Goal: Information Seeking & Learning: Check status

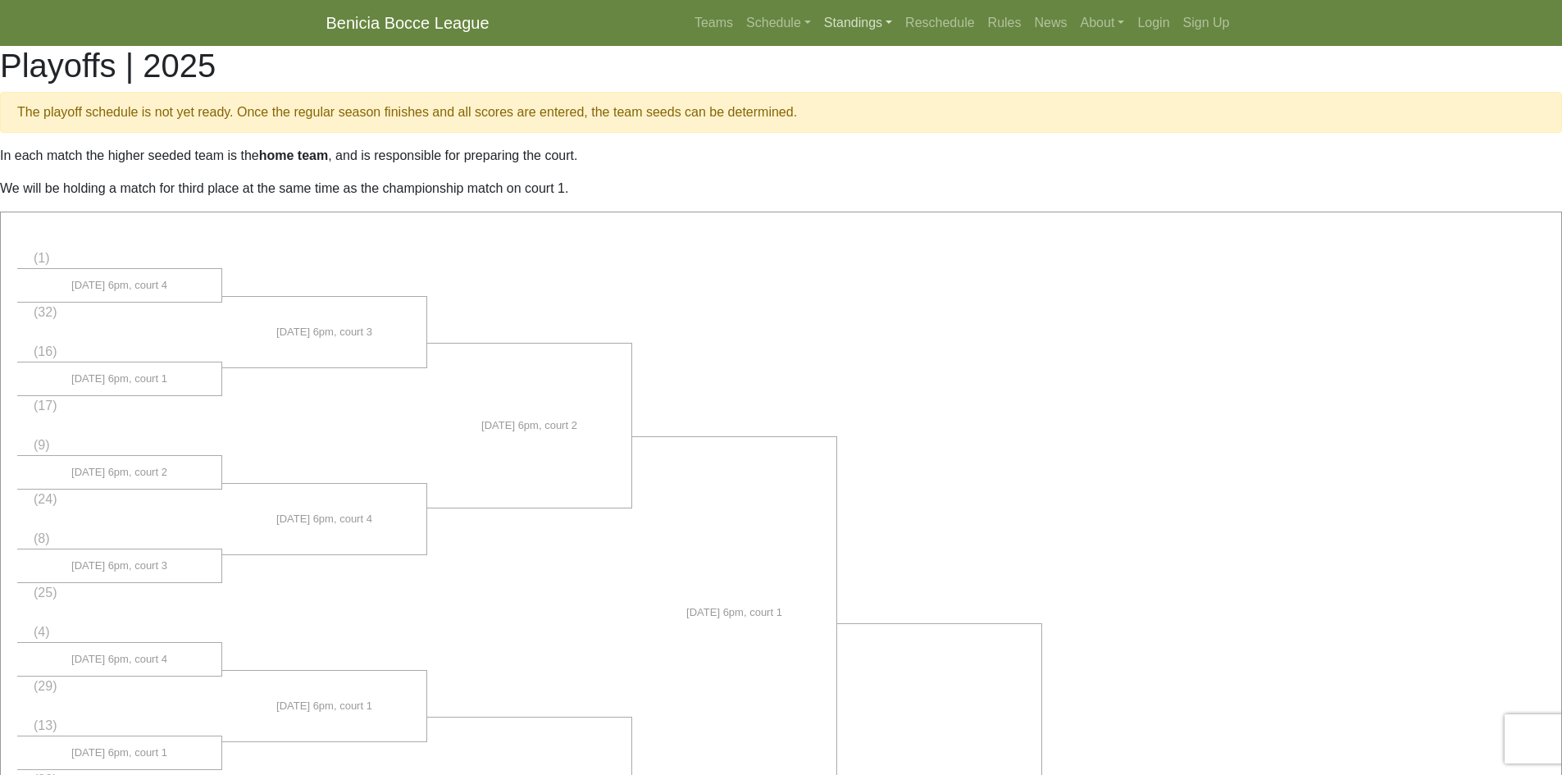
click at [846, 20] on link "Standings" at bounding box center [857, 23] width 81 height 33
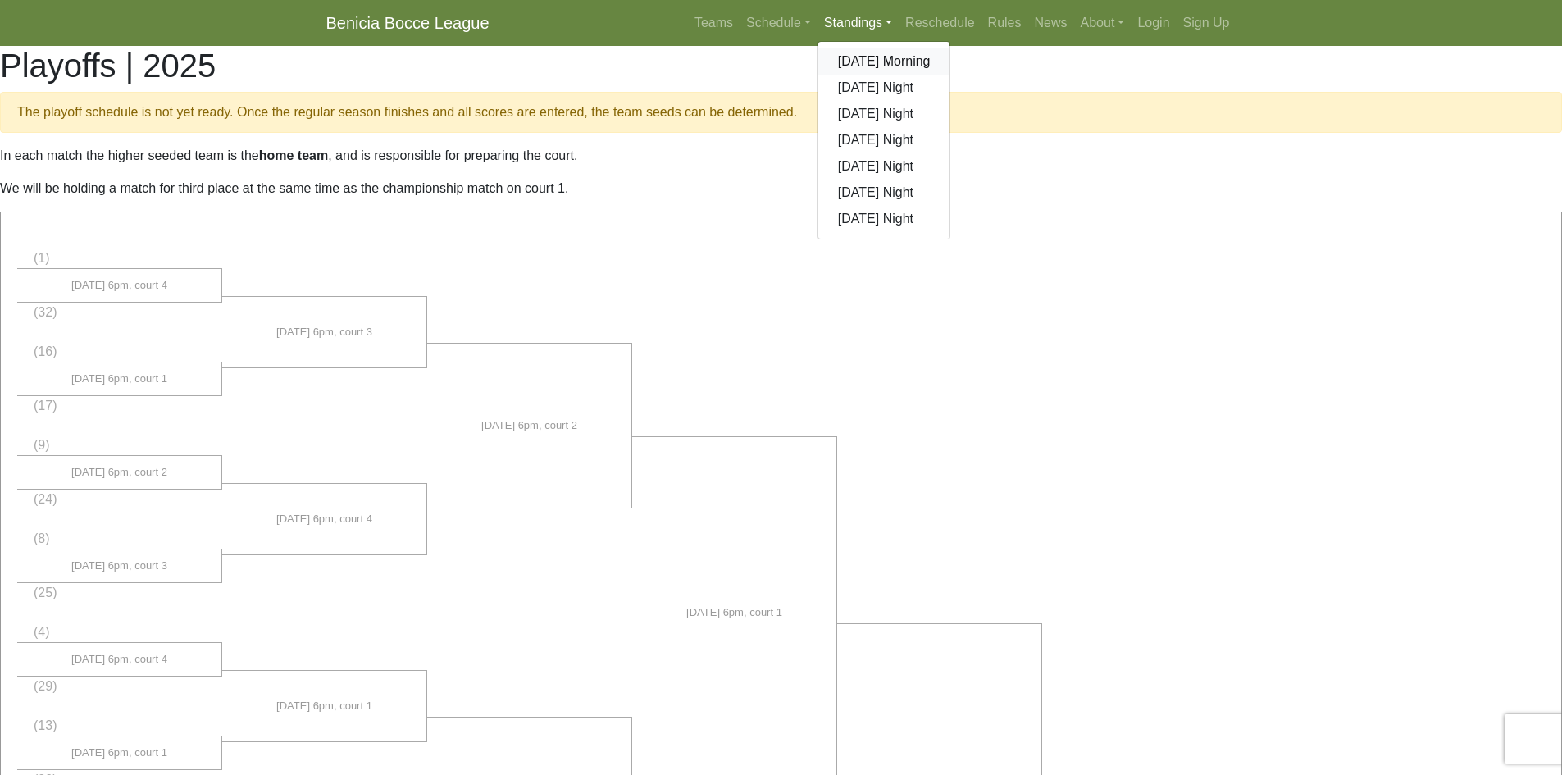
click at [855, 61] on link "[DATE] Morning" at bounding box center [884, 61] width 132 height 26
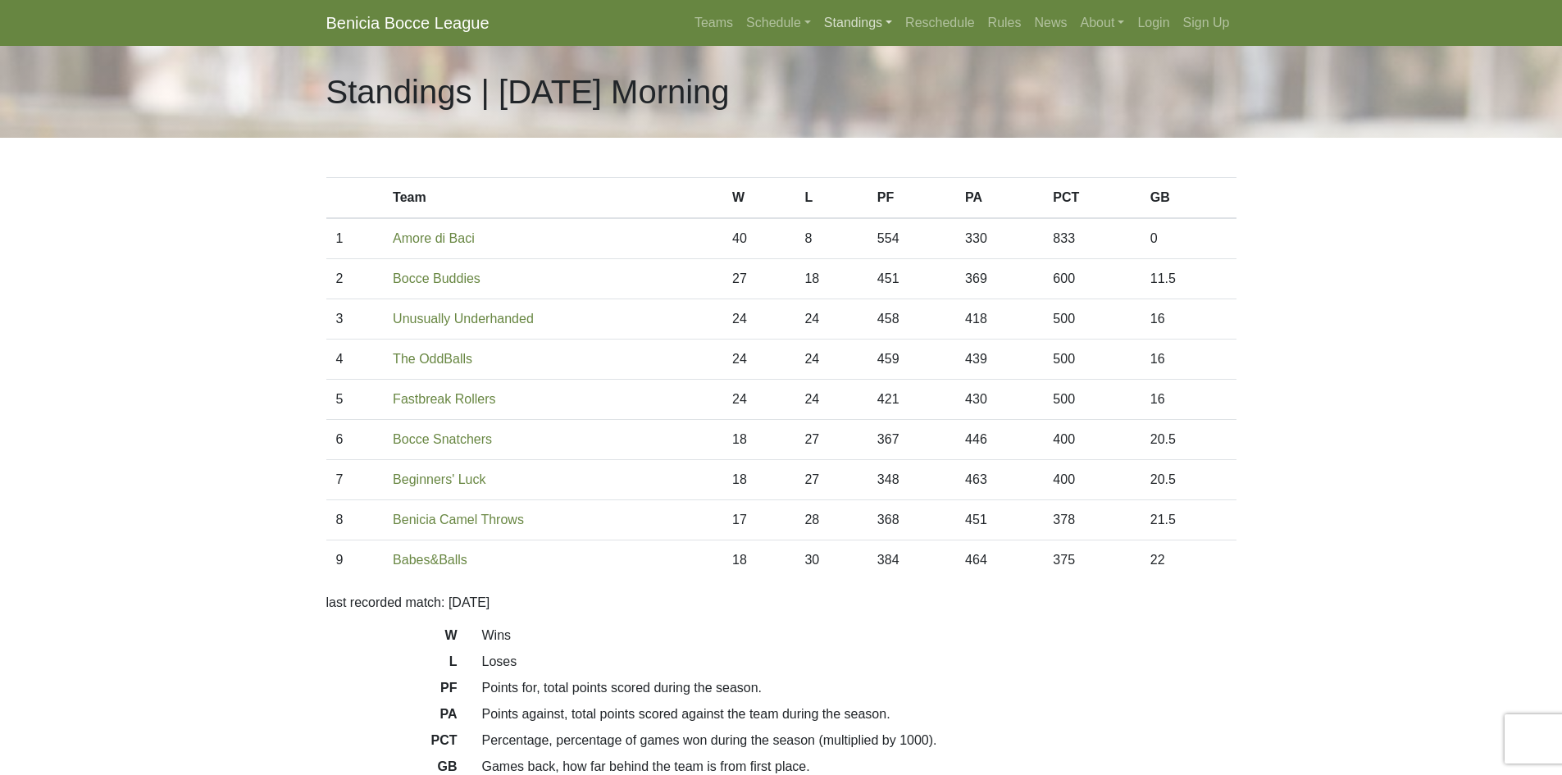
click at [851, 19] on link "Standings" at bounding box center [857, 23] width 81 height 33
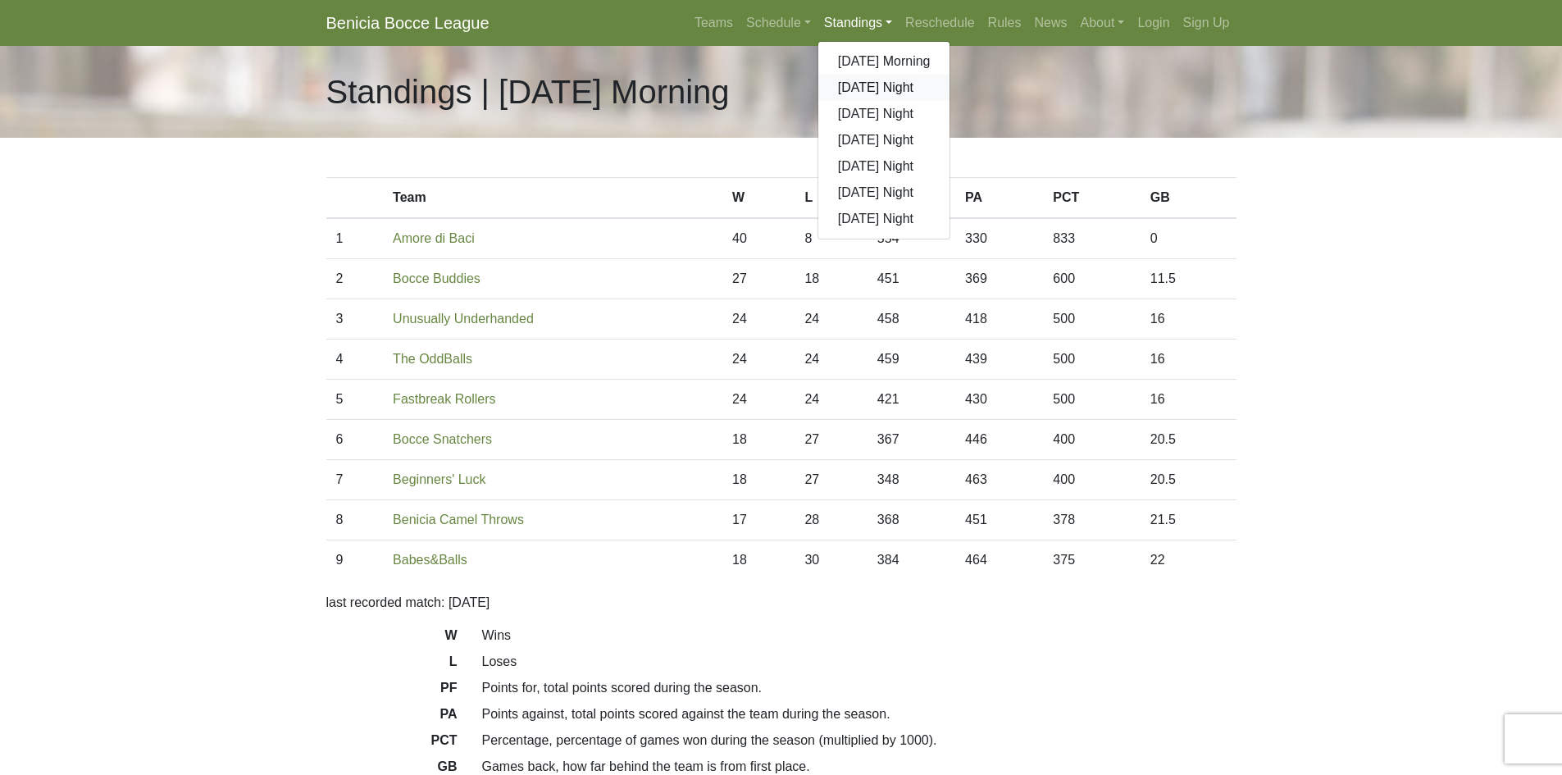
click at [859, 87] on link "[DATE] Night" at bounding box center [884, 88] width 132 height 26
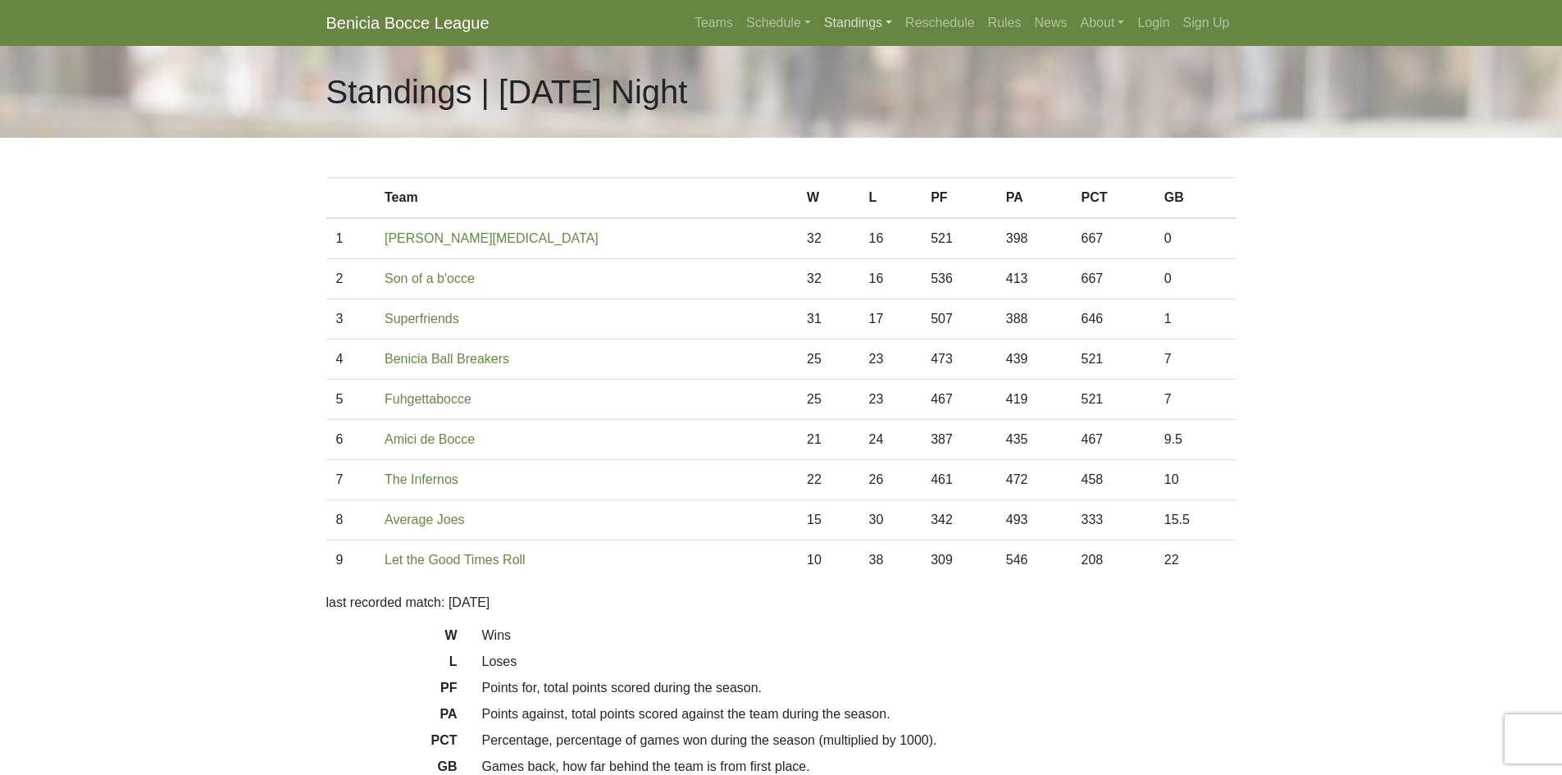
click at [867, 24] on link "Standings" at bounding box center [857, 23] width 81 height 33
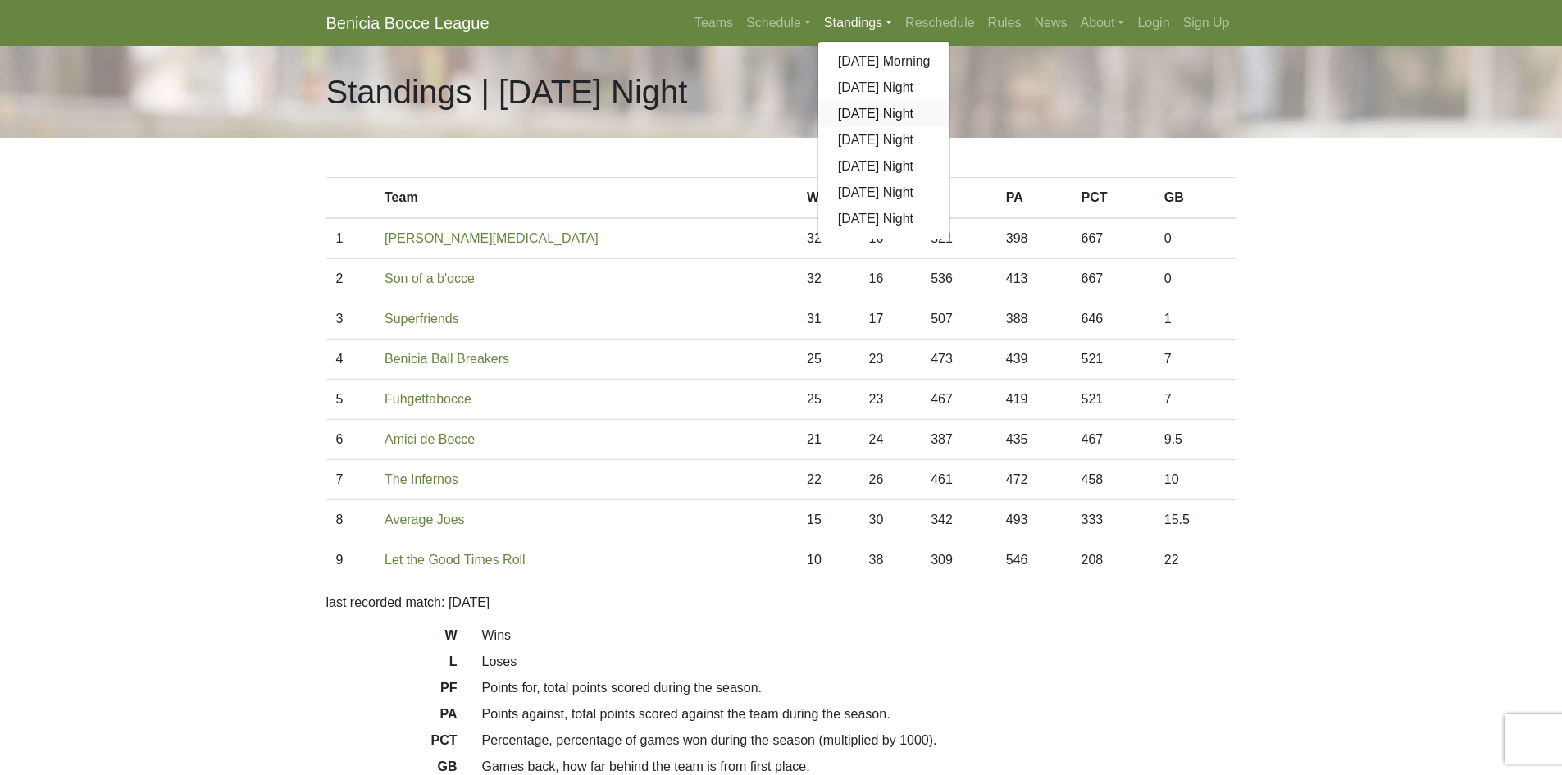
click at [874, 113] on link "[DATE] Night" at bounding box center [884, 114] width 132 height 26
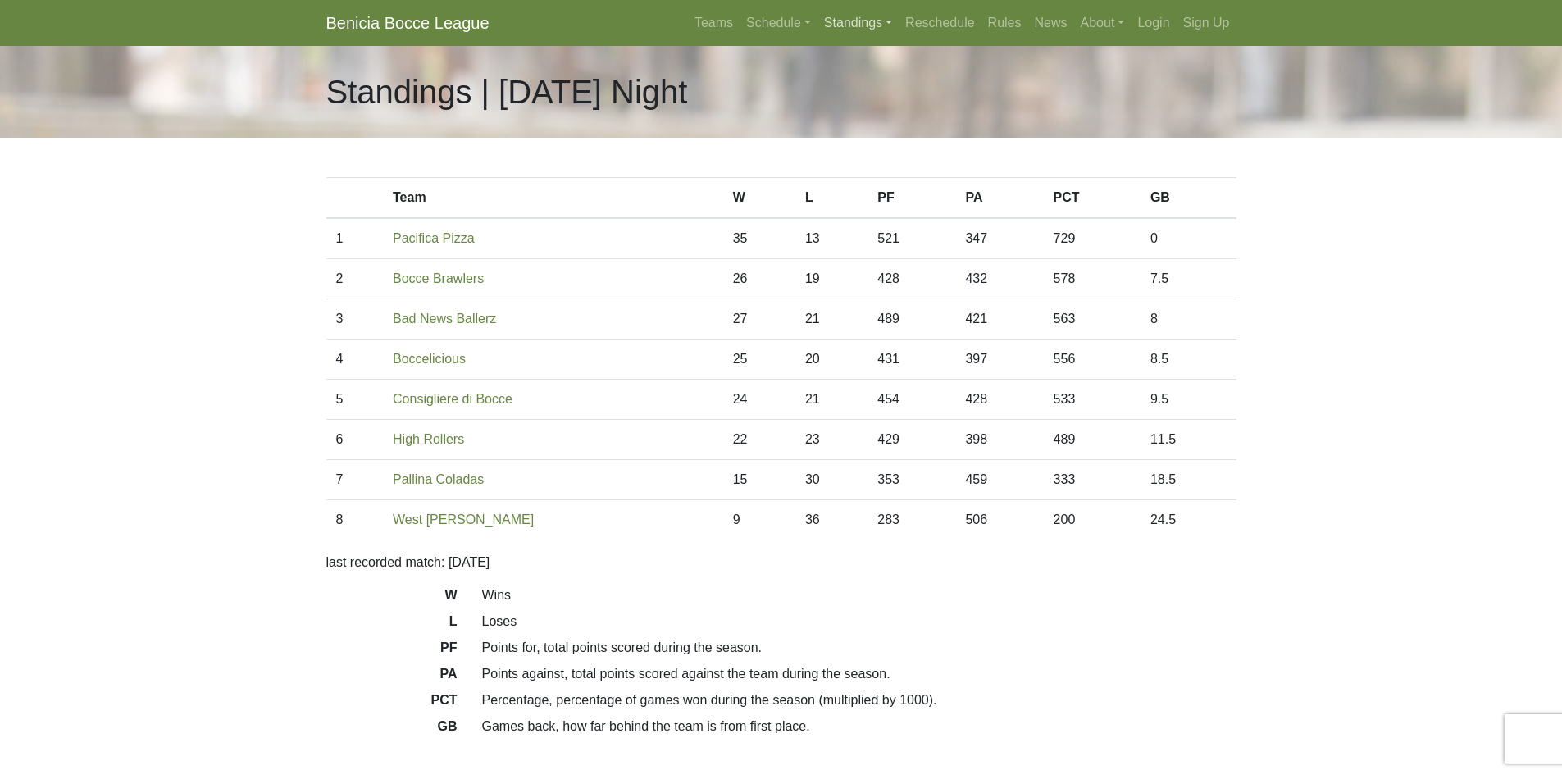
click at [852, 26] on link "Standings" at bounding box center [857, 23] width 81 height 33
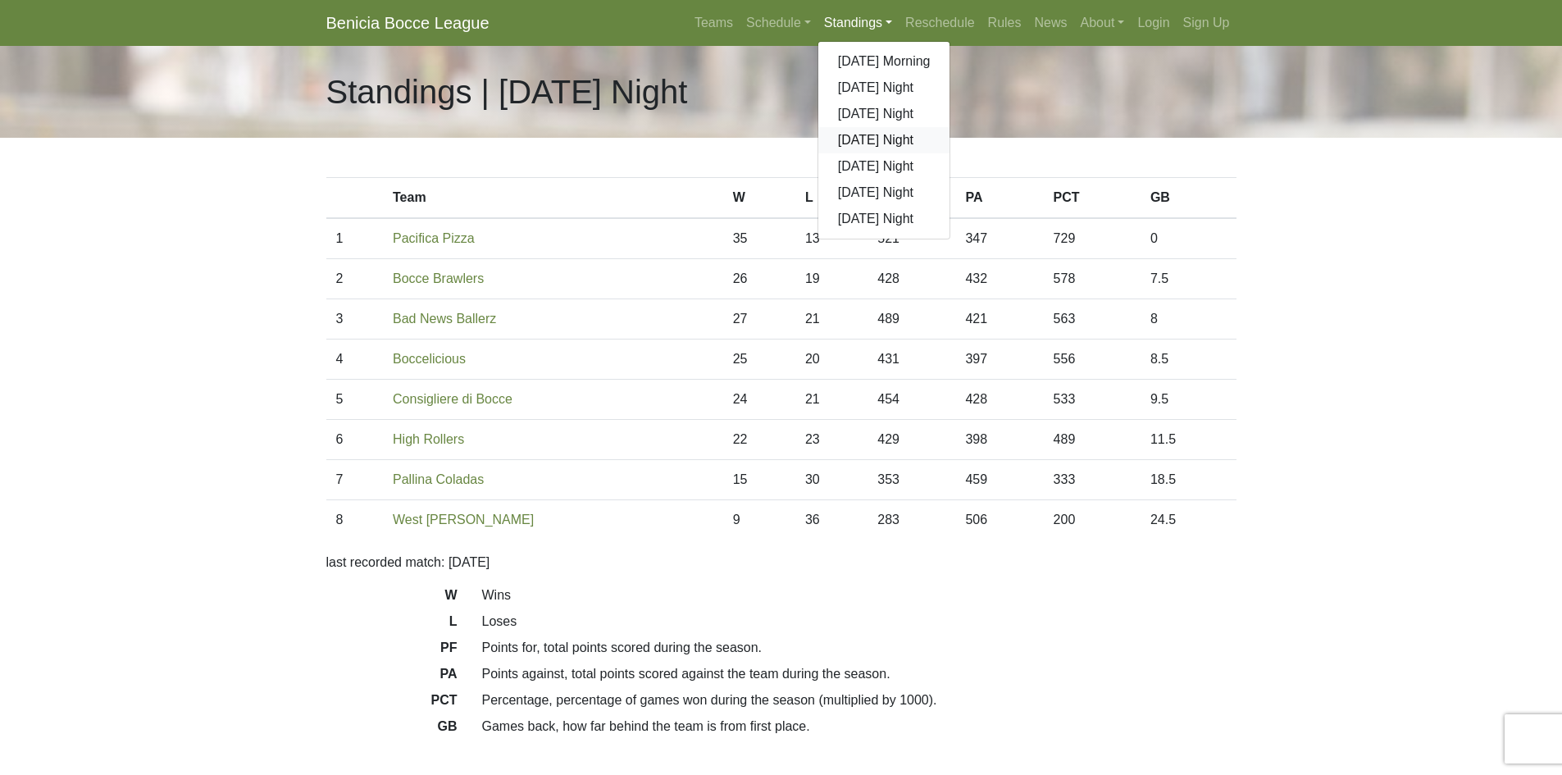
click at [862, 137] on link "[DATE] Night" at bounding box center [884, 140] width 132 height 26
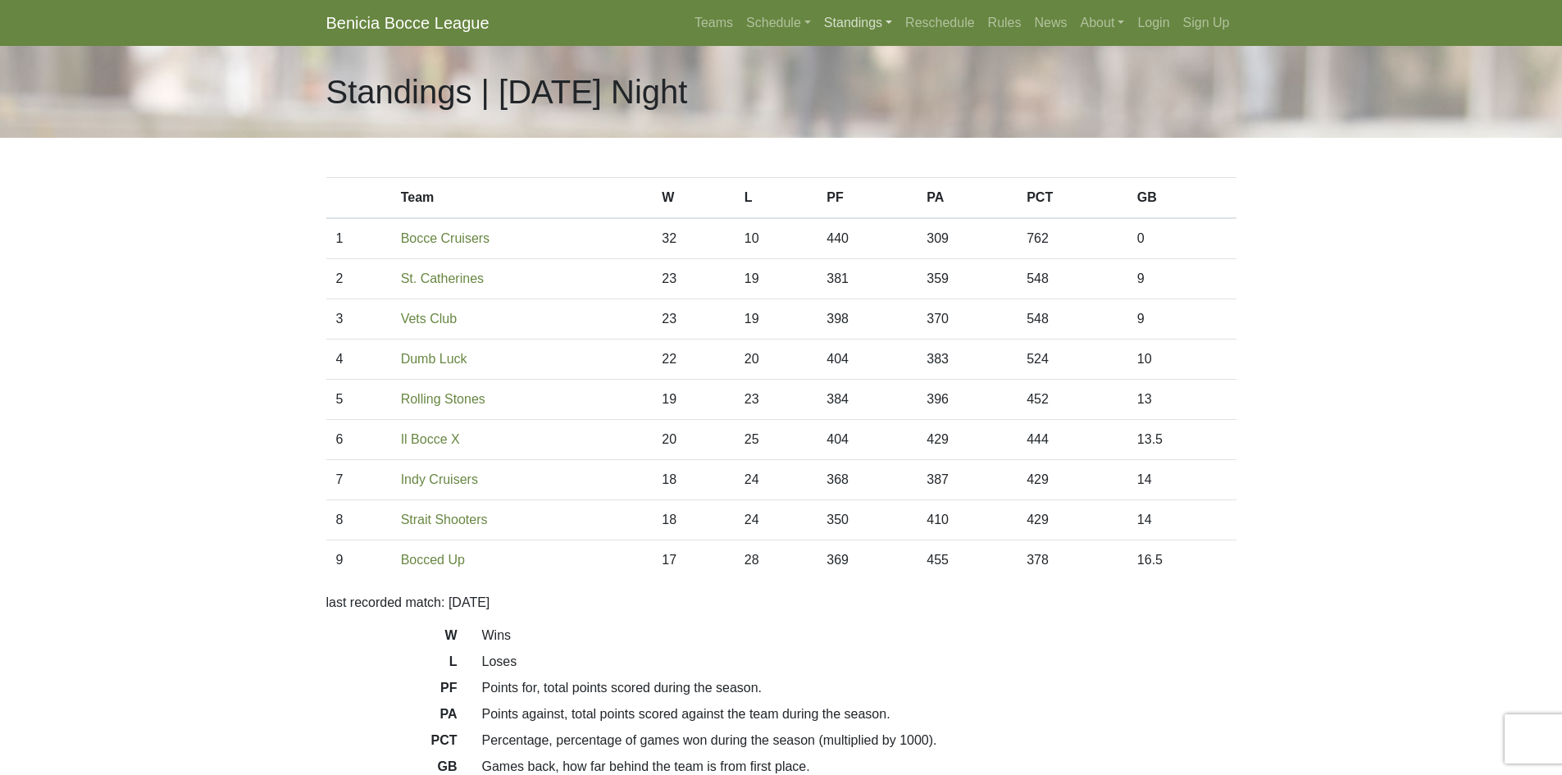
click at [851, 24] on link "Standings" at bounding box center [857, 23] width 81 height 33
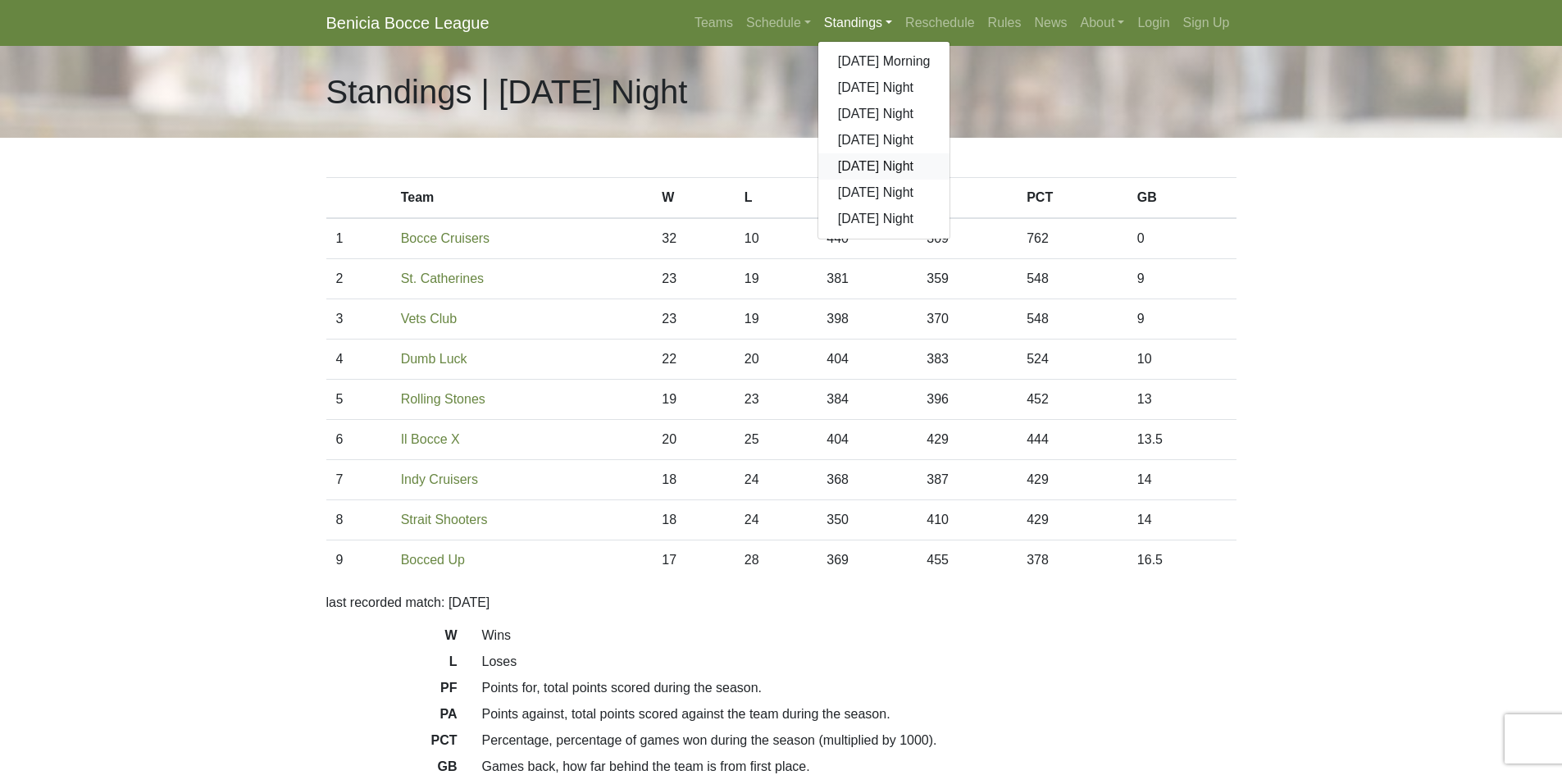
click at [871, 165] on link "[DATE] Night" at bounding box center [884, 166] width 132 height 26
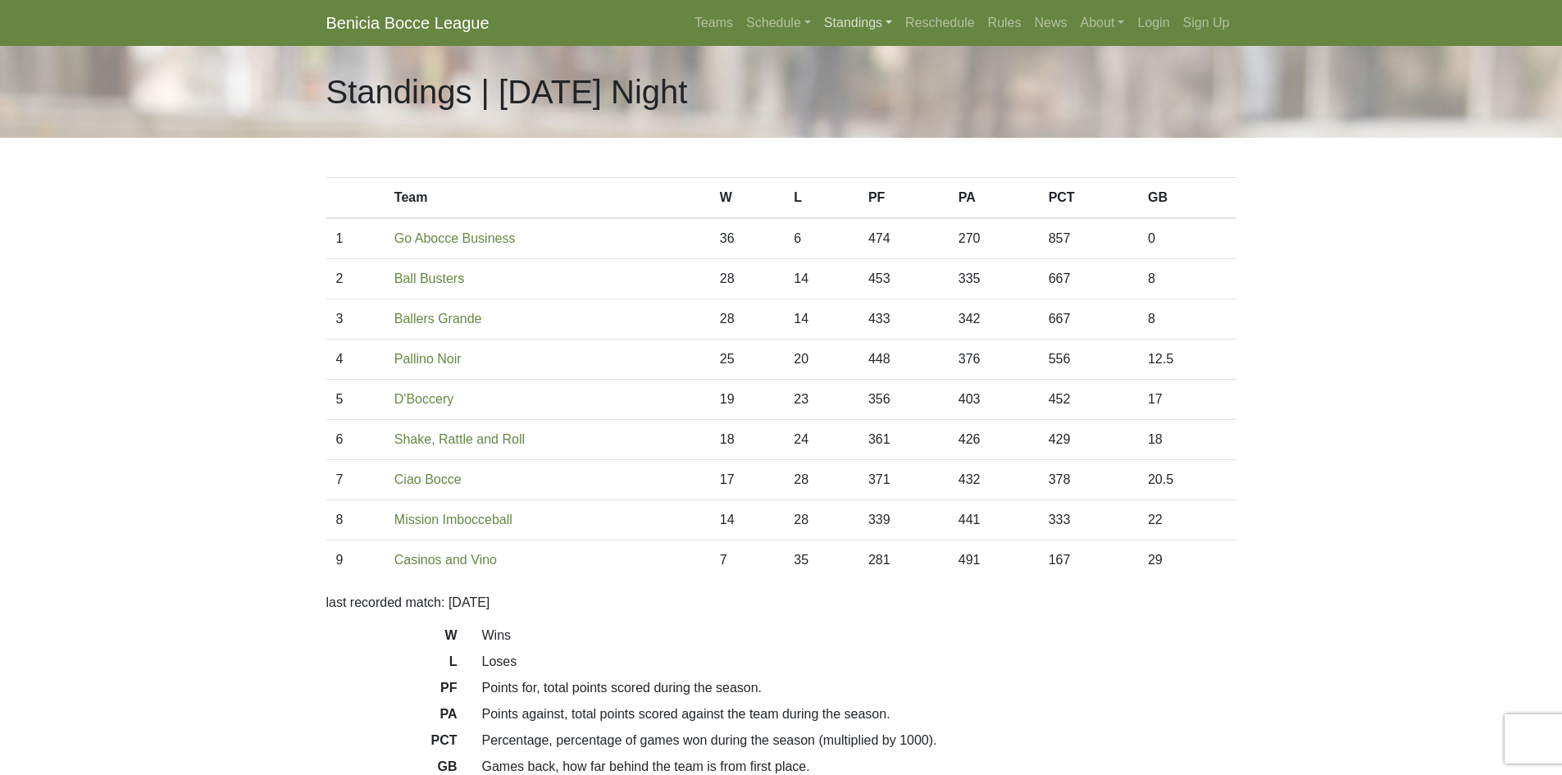
click at [868, 25] on link "Standings" at bounding box center [857, 23] width 81 height 33
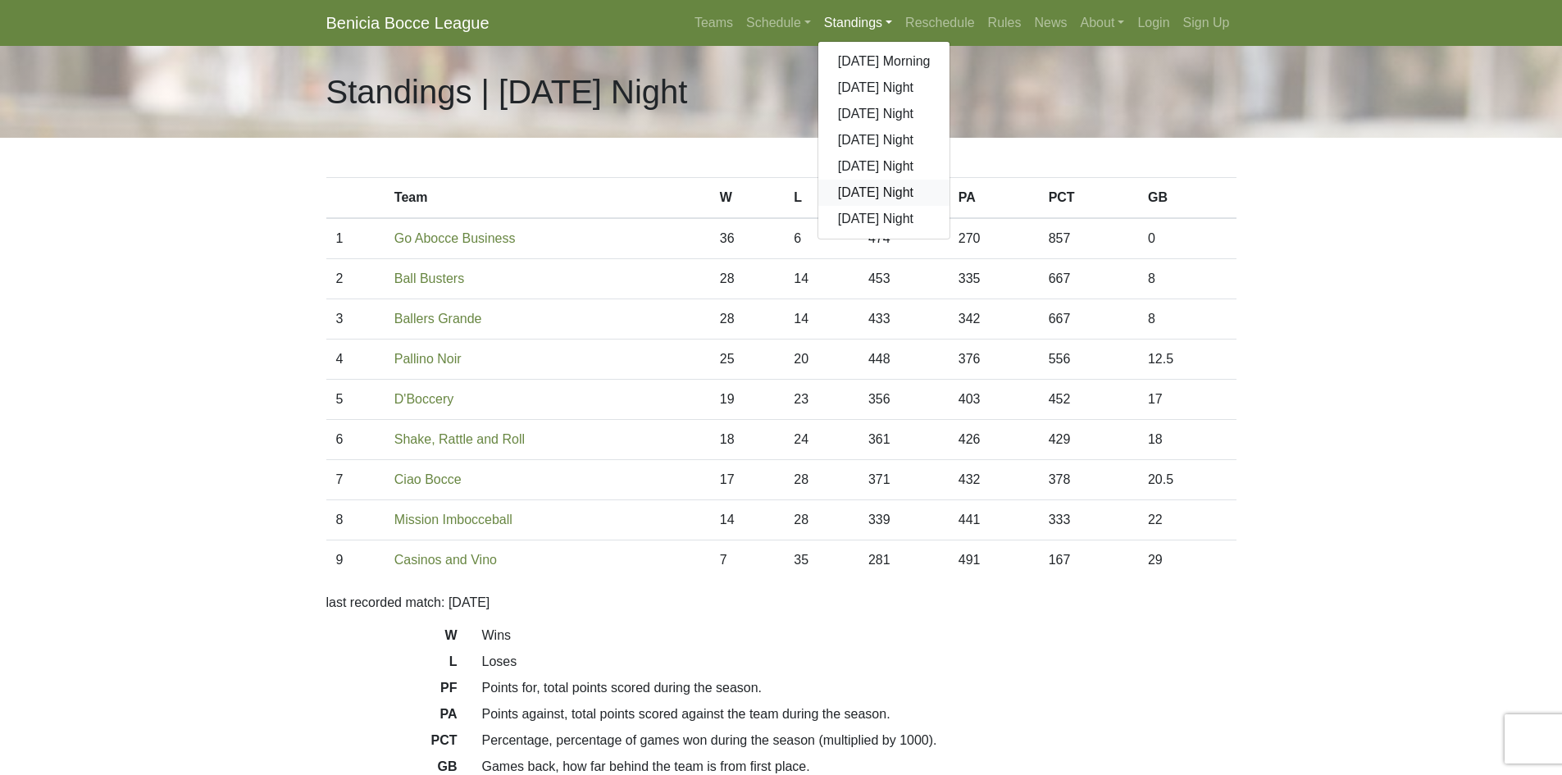
click at [880, 191] on link "[DATE] Night" at bounding box center [884, 193] width 132 height 26
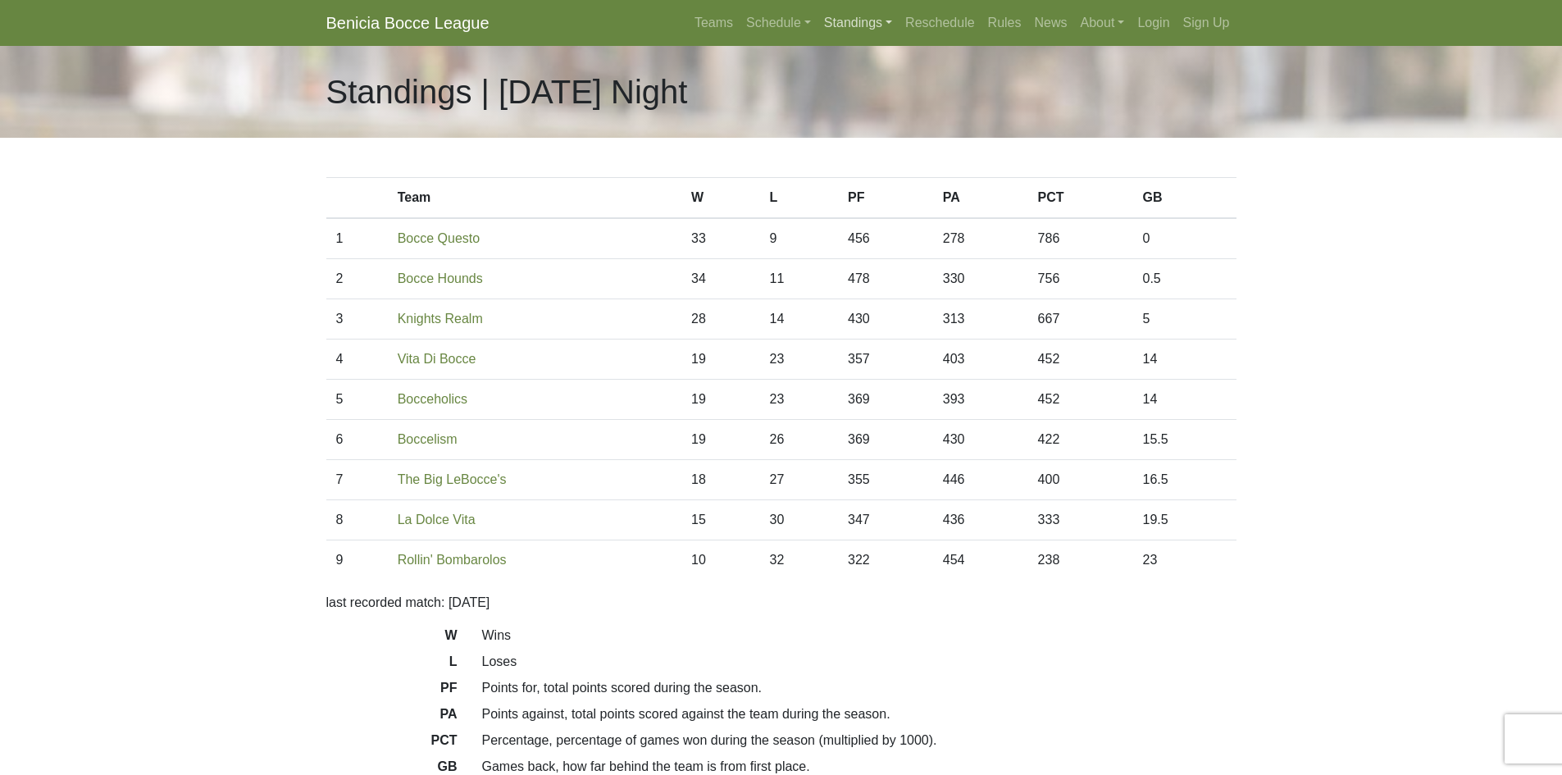
click at [859, 20] on link "Standings" at bounding box center [857, 23] width 81 height 33
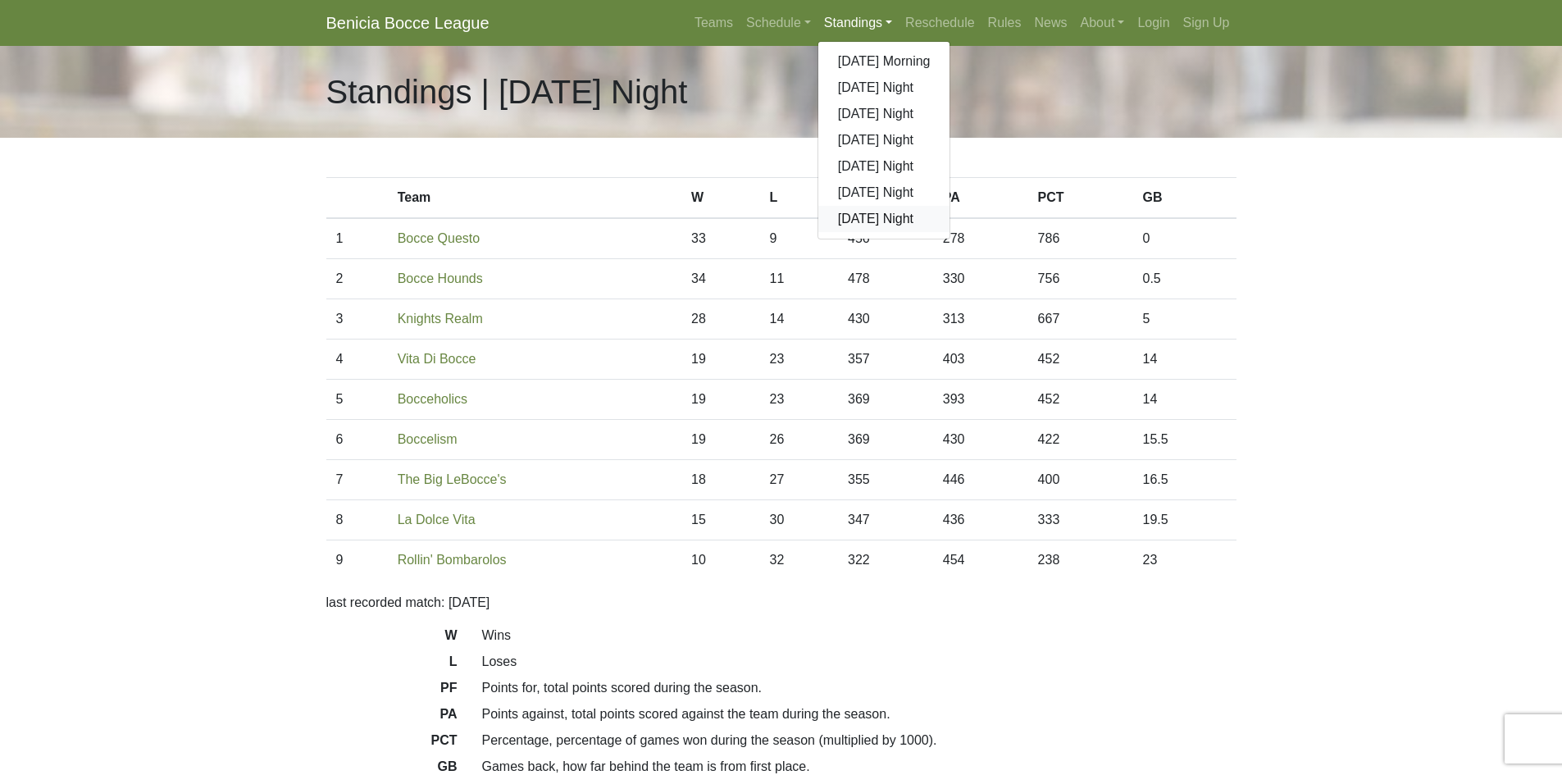
click at [880, 221] on link "[DATE] Night" at bounding box center [884, 219] width 132 height 26
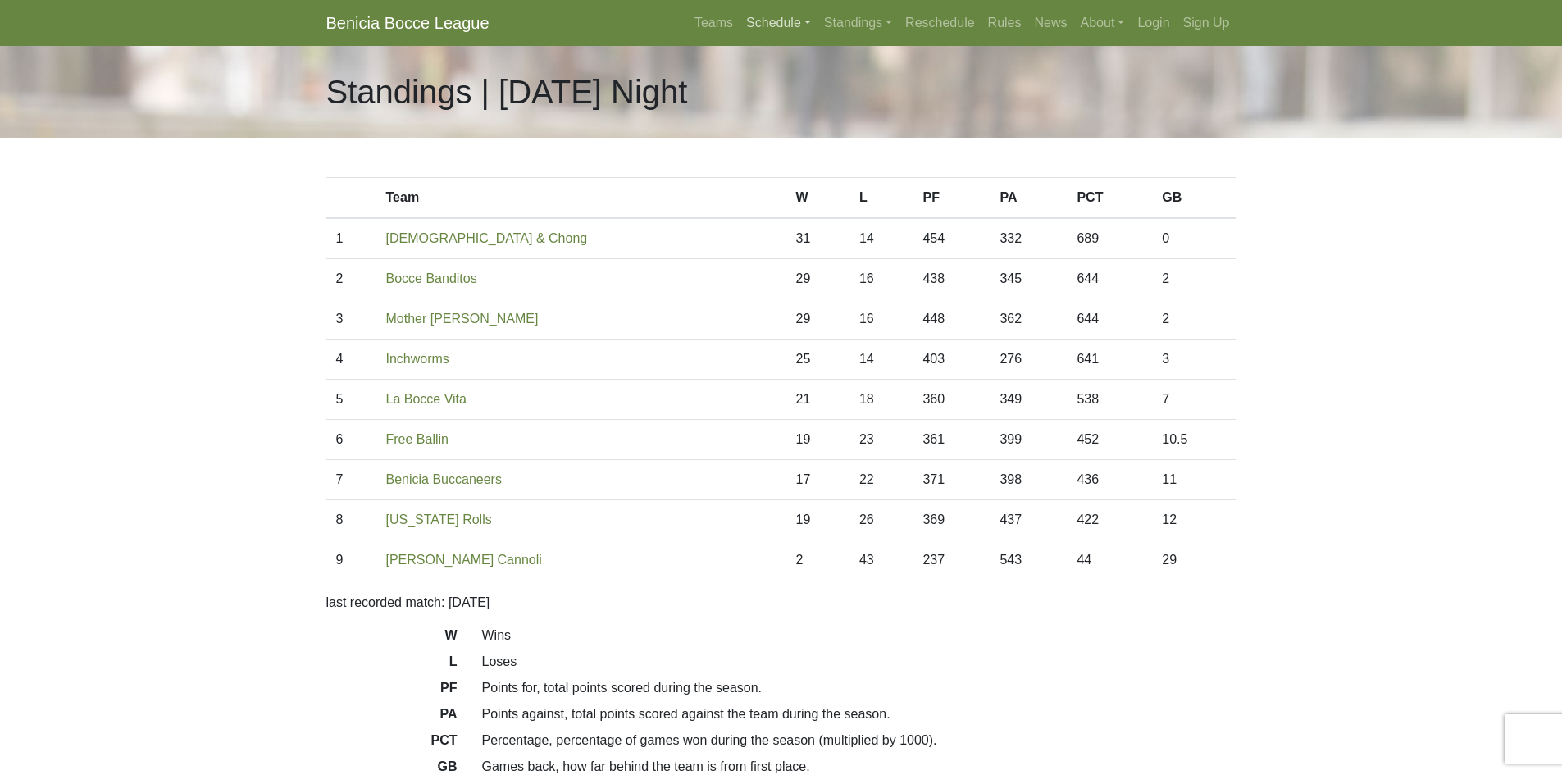
click at [776, 20] on link "Schedule" at bounding box center [778, 23] width 78 height 33
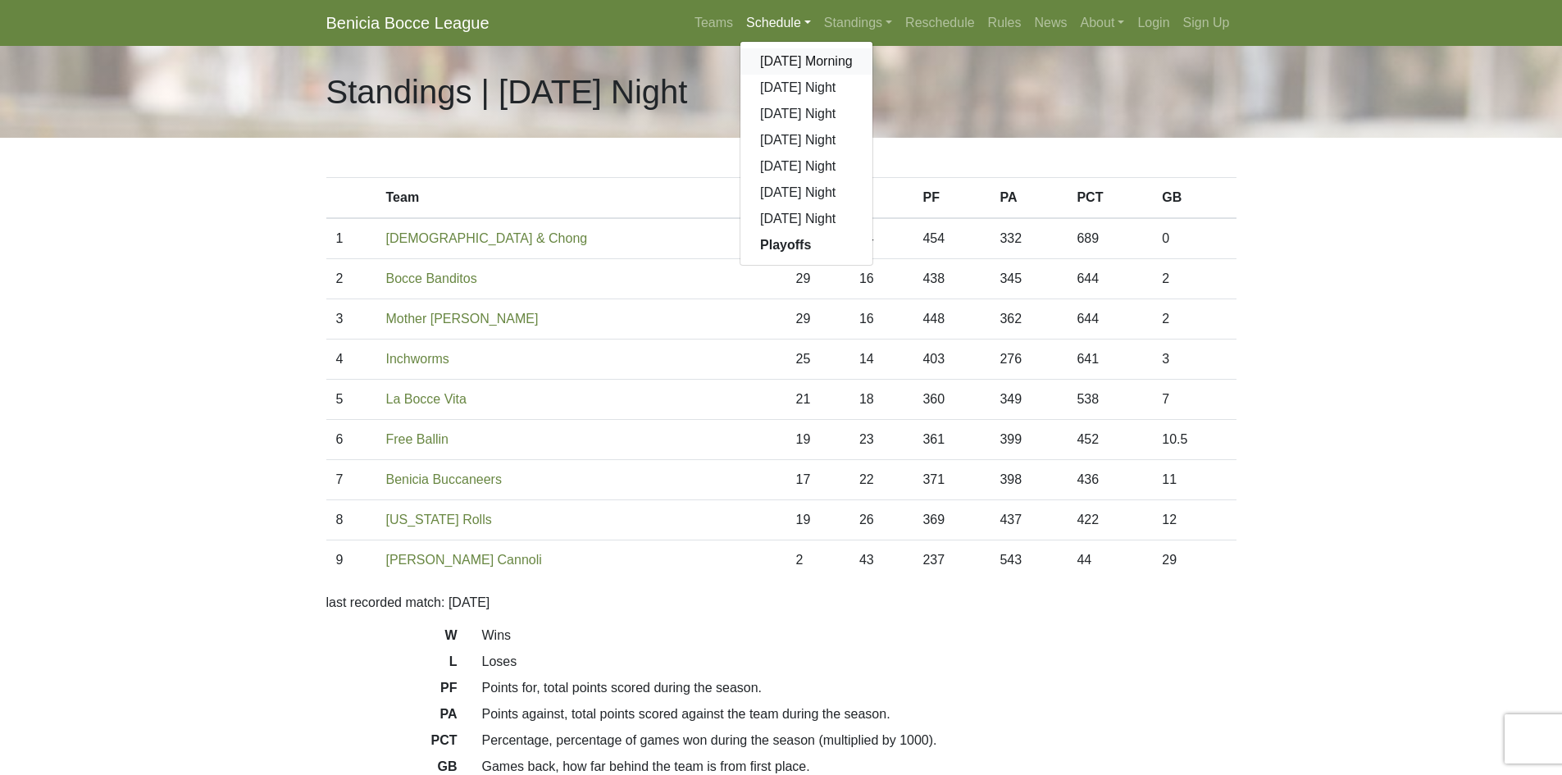
click at [776, 59] on link "[DATE] Morning" at bounding box center [806, 61] width 132 height 26
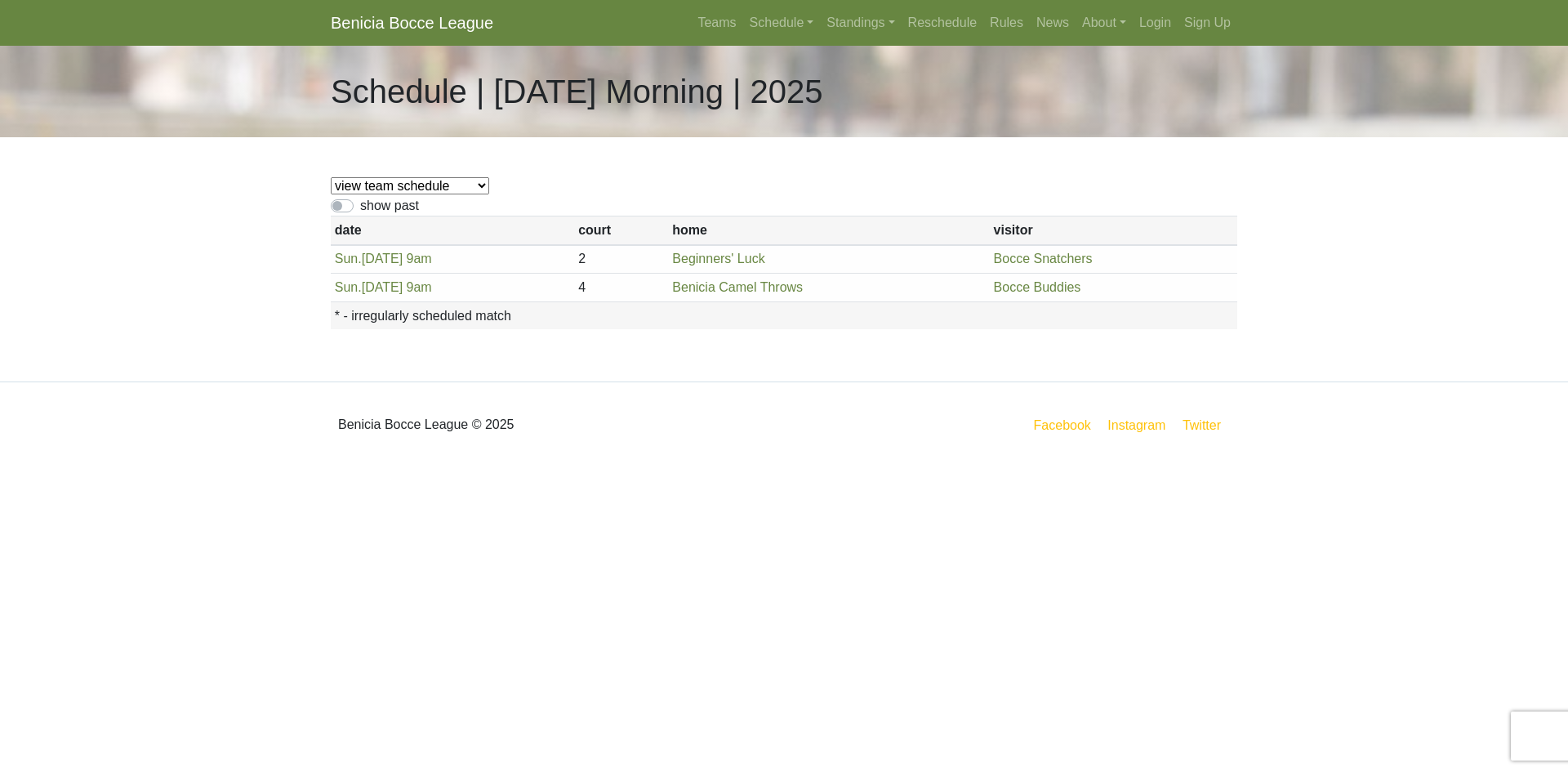
click at [479, 184] on select "view team schedule Bocce Buddies Amore di Baci Benicia Camel Throws Fastbreak R…" at bounding box center [409, 185] width 158 height 17
click at [617, 168] on div "view team schedule Bocce Buddies Amore di Baci Benicia Camel Throws Fastbreak R…" at bounding box center [784, 259] width 931 height 244
click at [779, 25] on link "Schedule" at bounding box center [782, 23] width 78 height 33
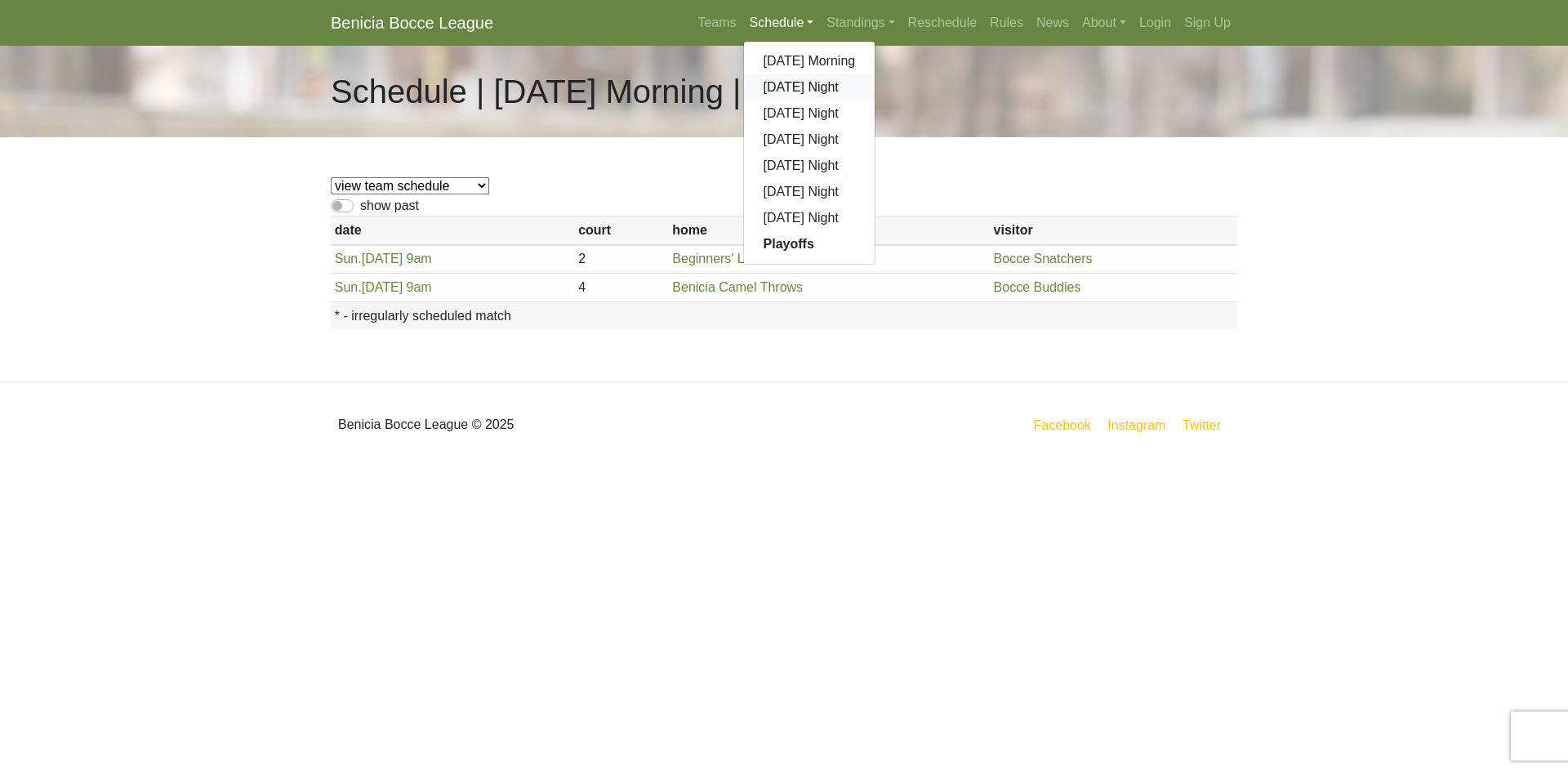
click at [782, 87] on link "[DATE] Night" at bounding box center [810, 88] width 131 height 26
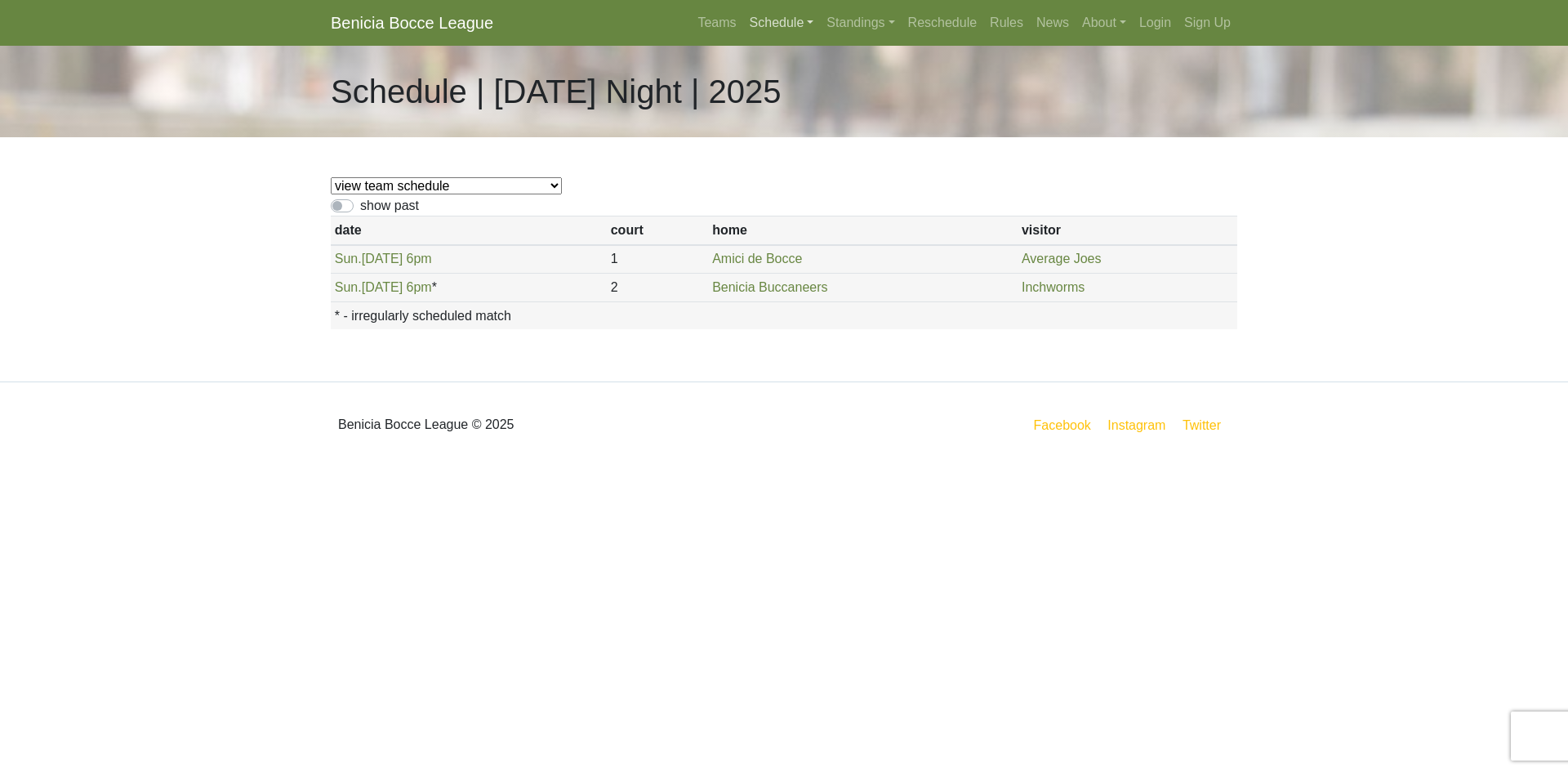
click at [768, 20] on link "Schedule" at bounding box center [782, 23] width 78 height 33
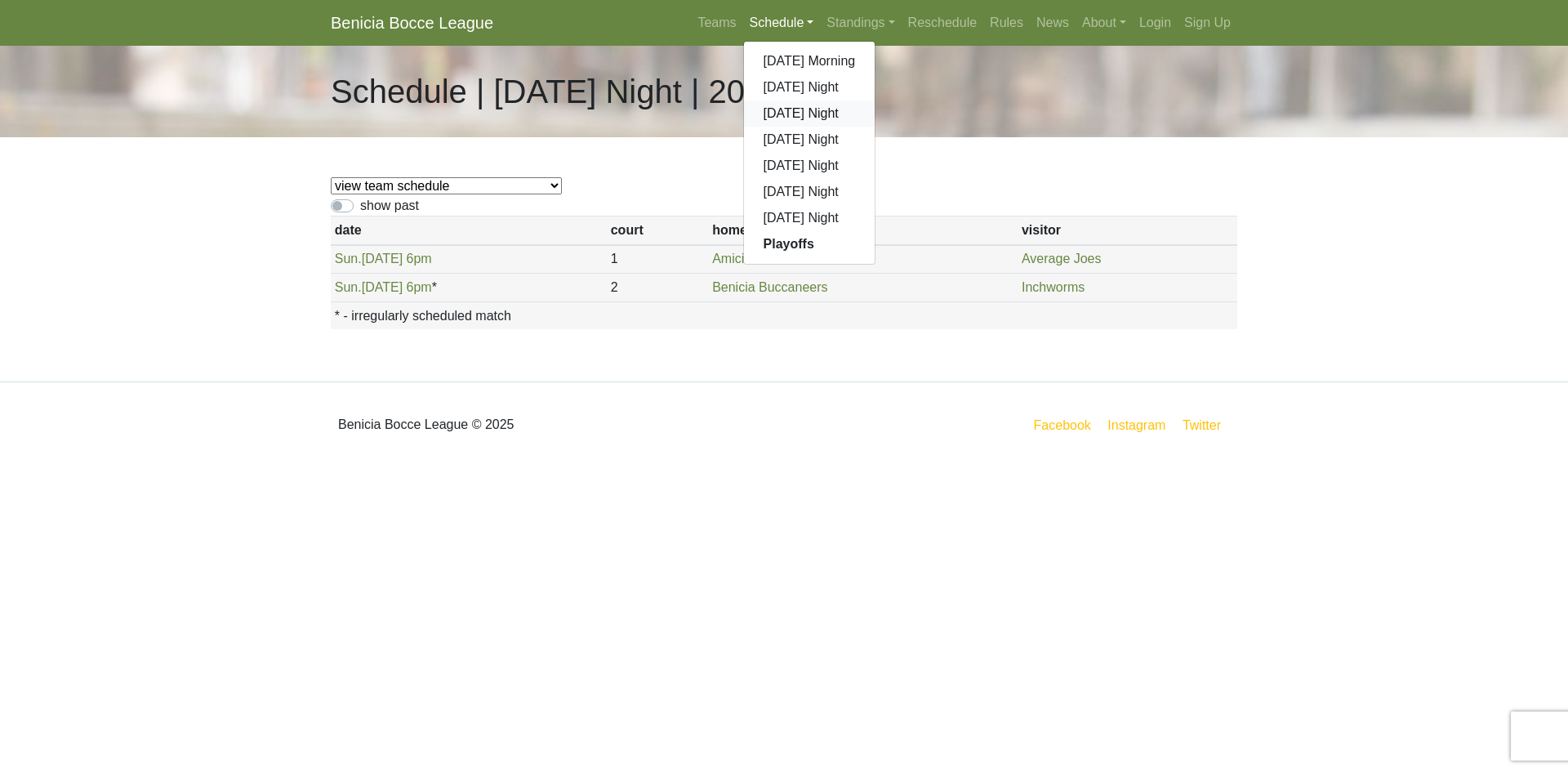
click at [772, 116] on link "[DATE] Night" at bounding box center [810, 114] width 131 height 26
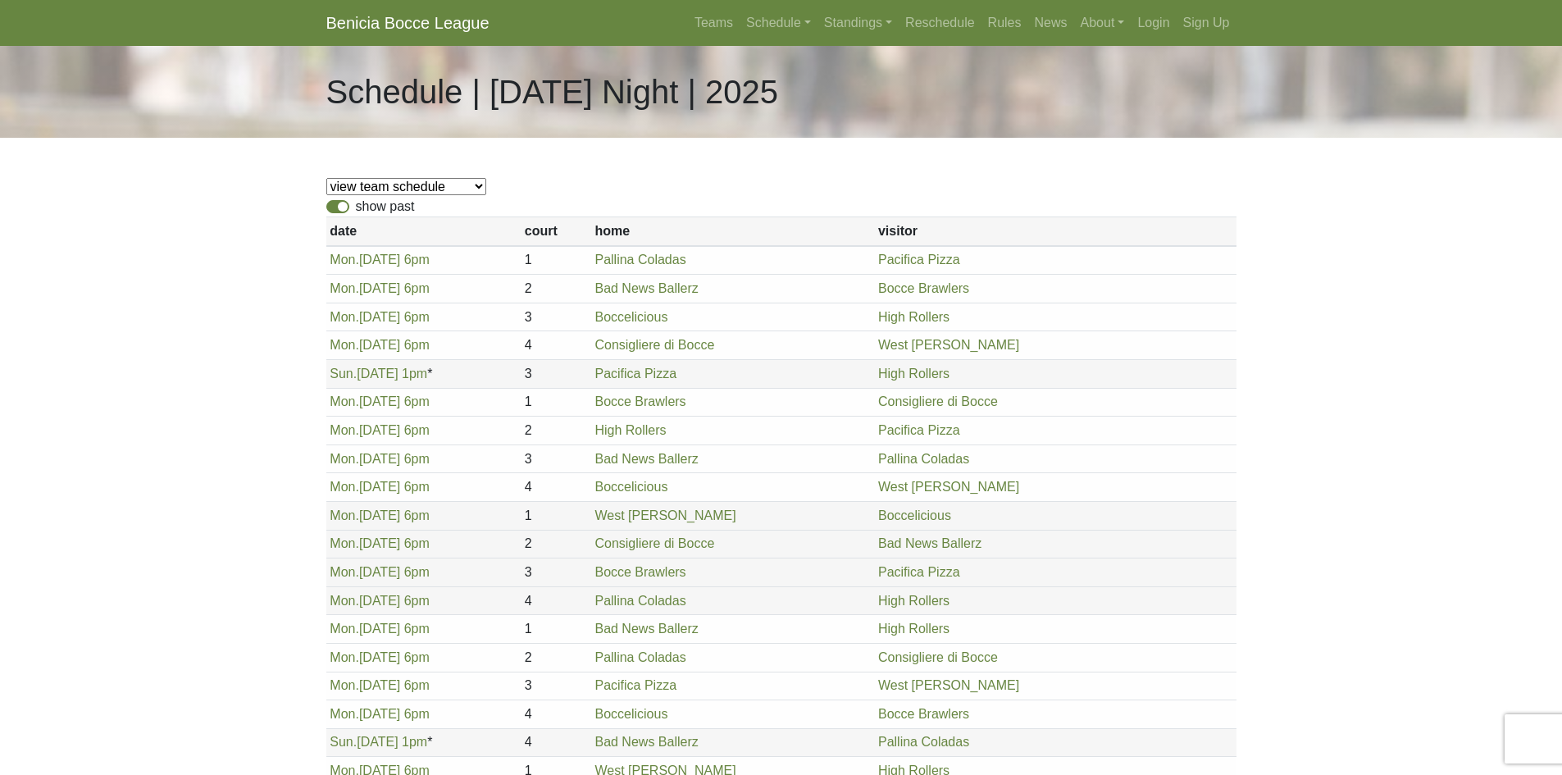
click at [356, 207] on label "show past" at bounding box center [385, 207] width 59 height 20
click at [356, 207] on input "show past" at bounding box center [361, 202] width 11 height 11
checkbox input "false"
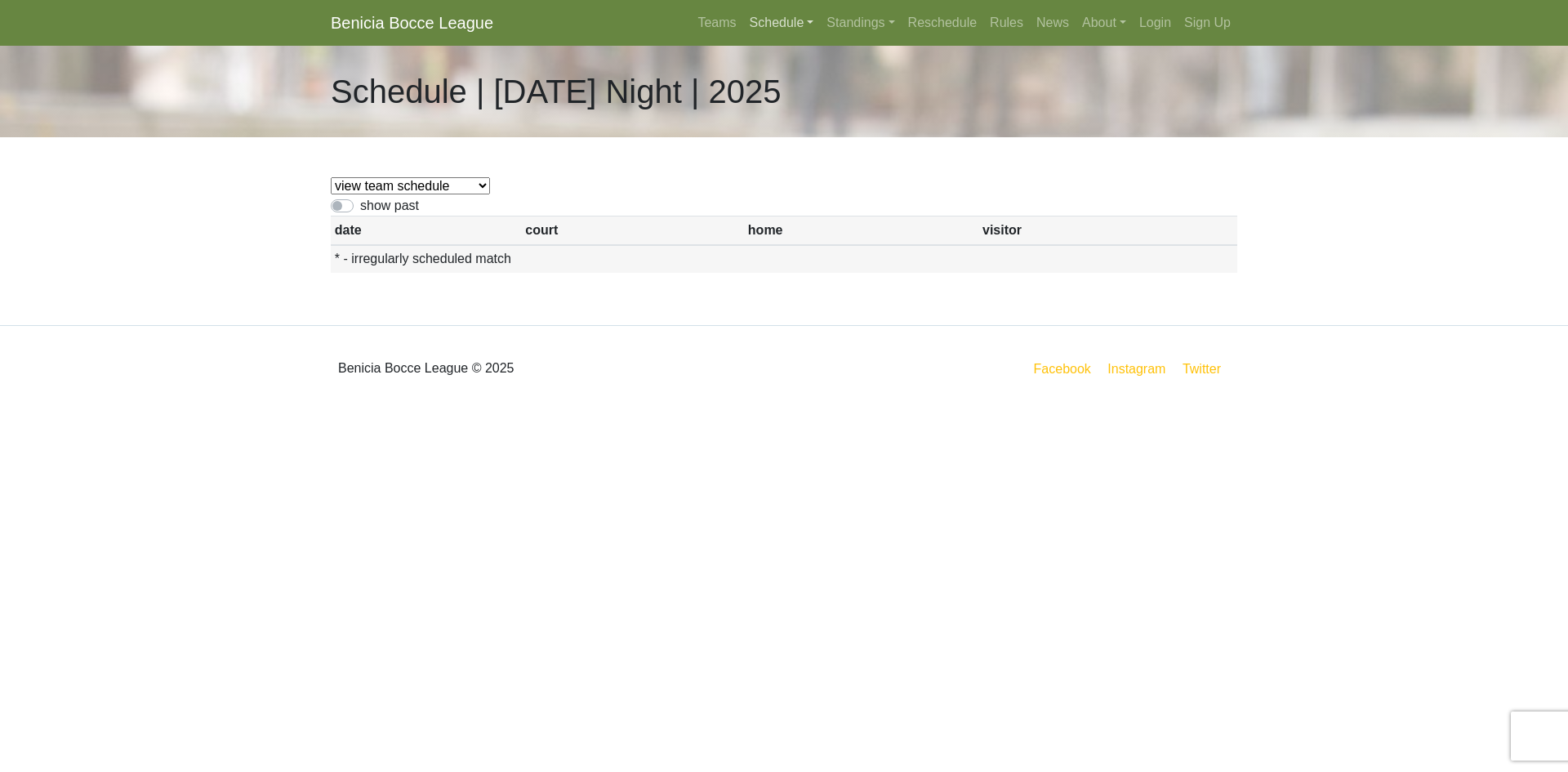
click at [775, 21] on link "Schedule" at bounding box center [782, 23] width 78 height 33
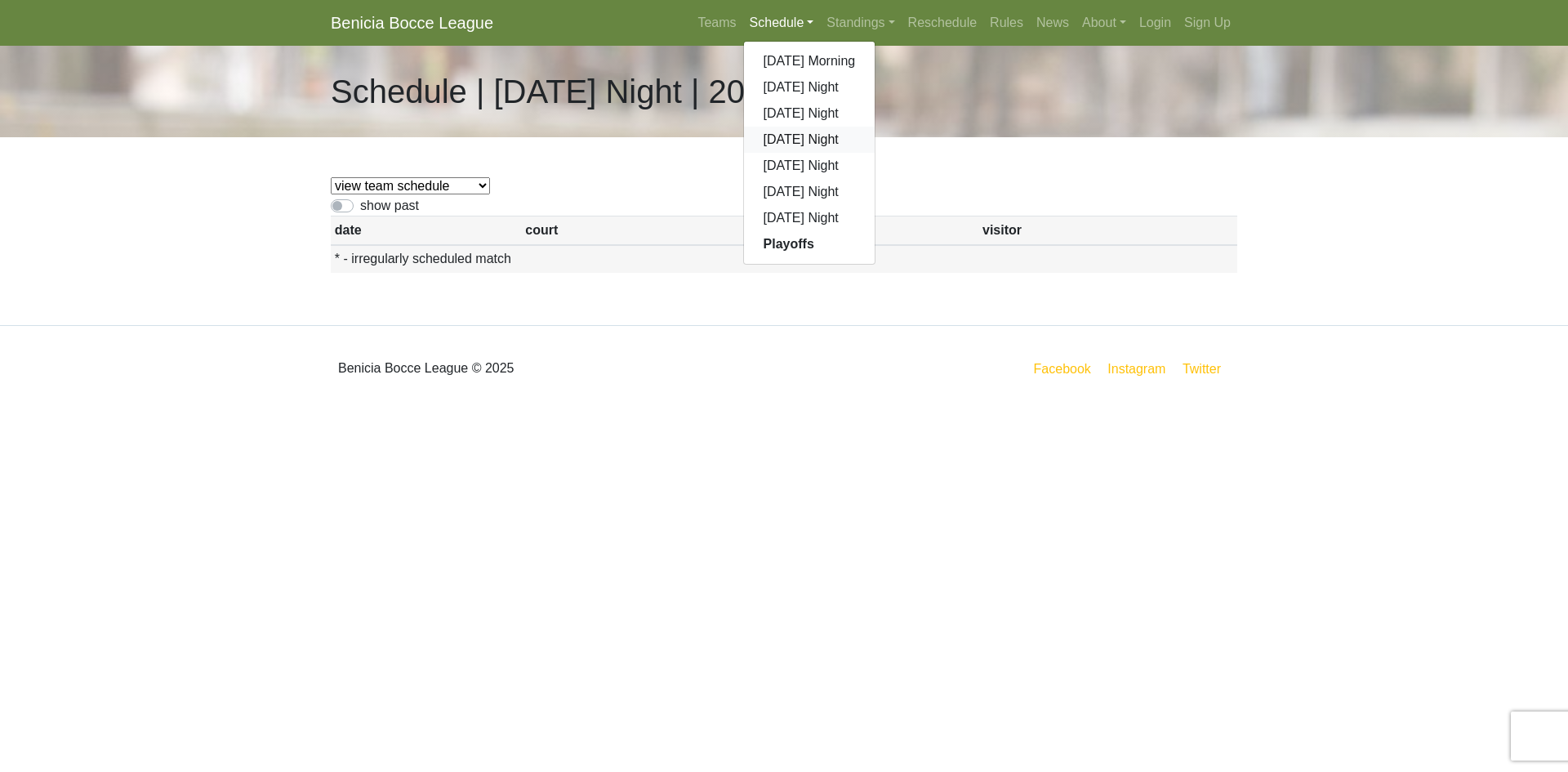
click at [790, 140] on link "[DATE] Night" at bounding box center [810, 139] width 131 height 26
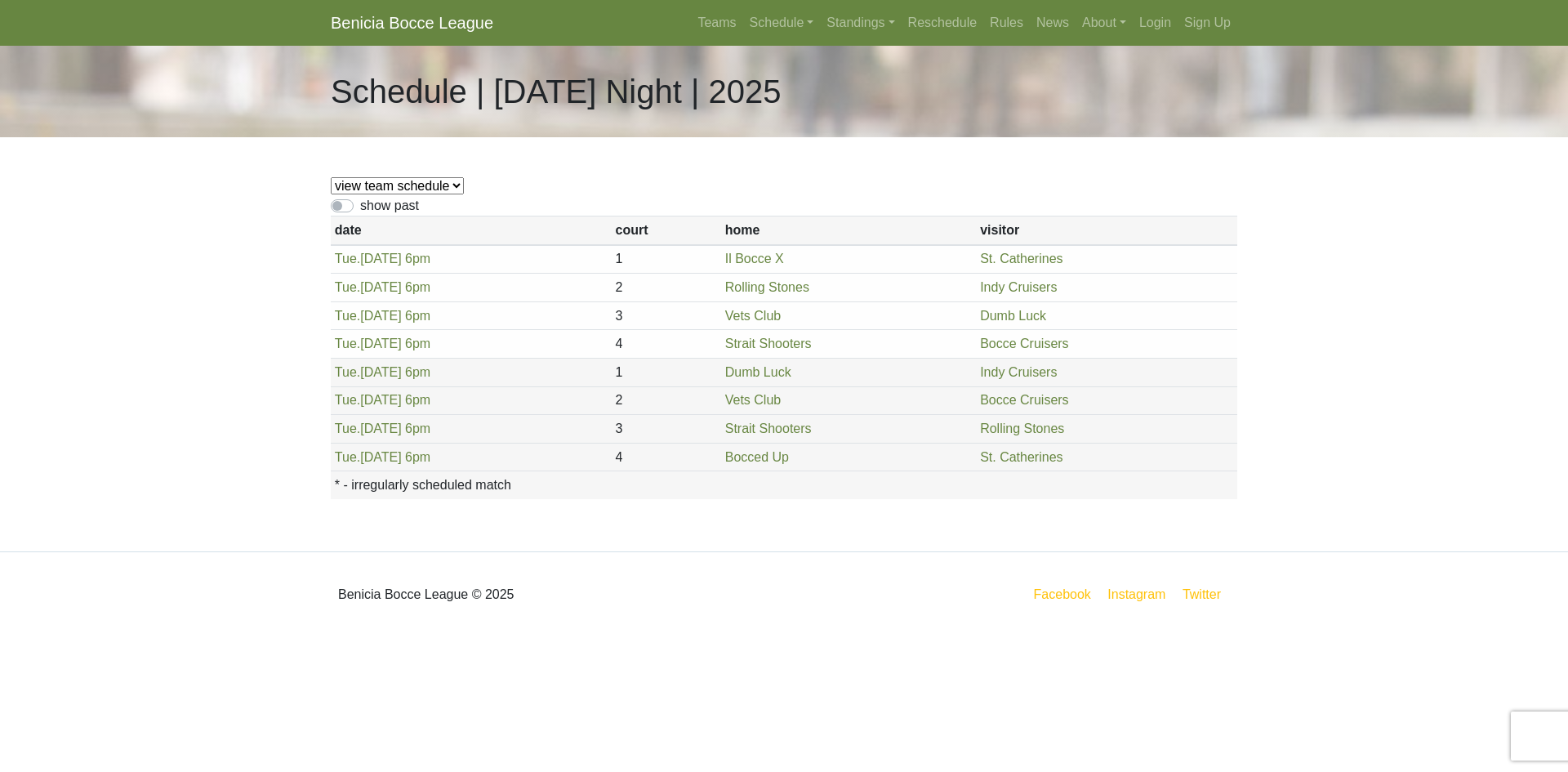
click at [451, 186] on select "view team schedule Indy Cruisers Il Bocce X Dumb Luck Rolling Stones Vets Club …" at bounding box center [397, 185] width 133 height 17
click at [777, 22] on link "Schedule" at bounding box center [782, 23] width 78 height 33
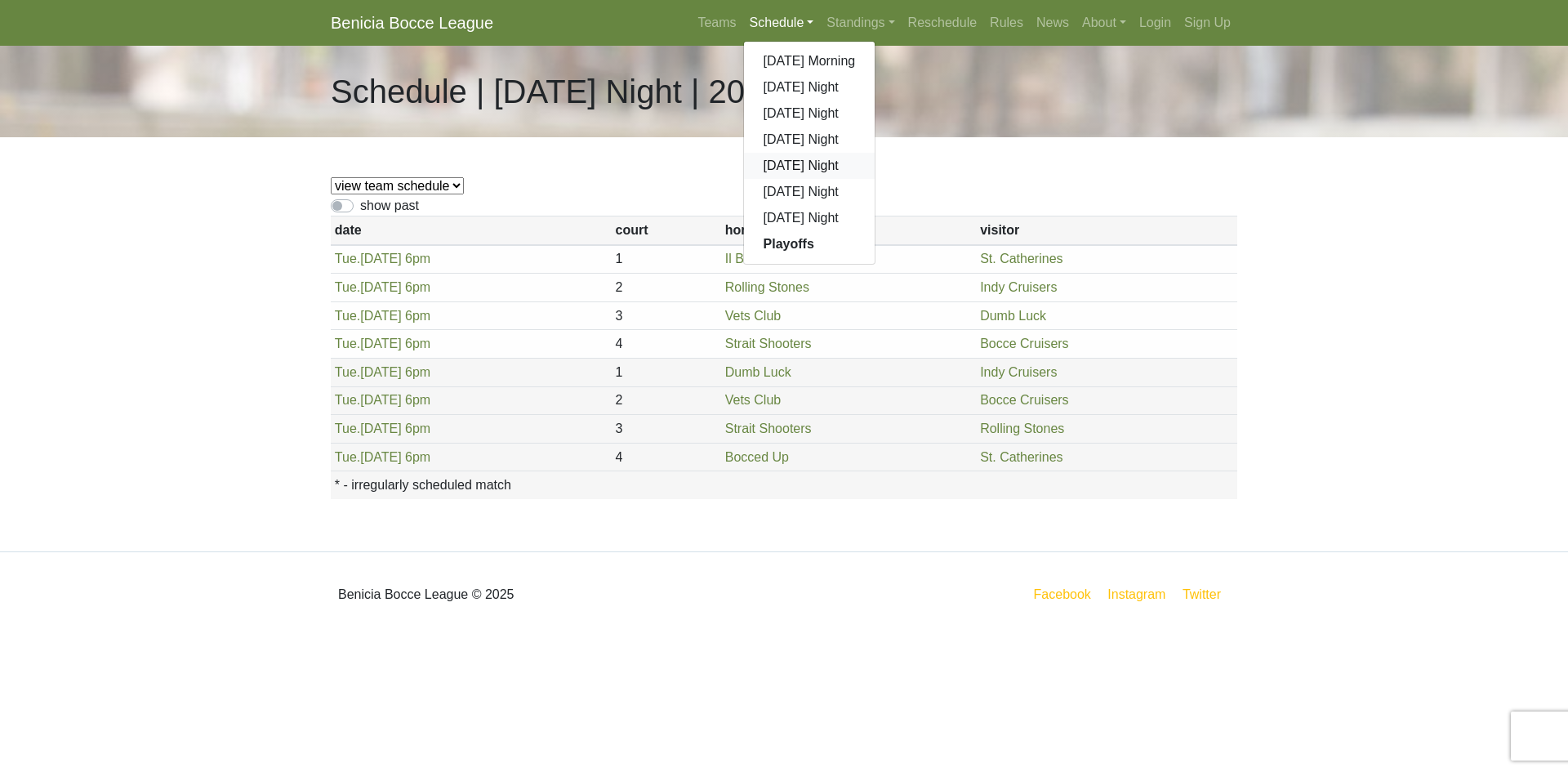
click at [800, 162] on link "[DATE] Night" at bounding box center [810, 165] width 131 height 26
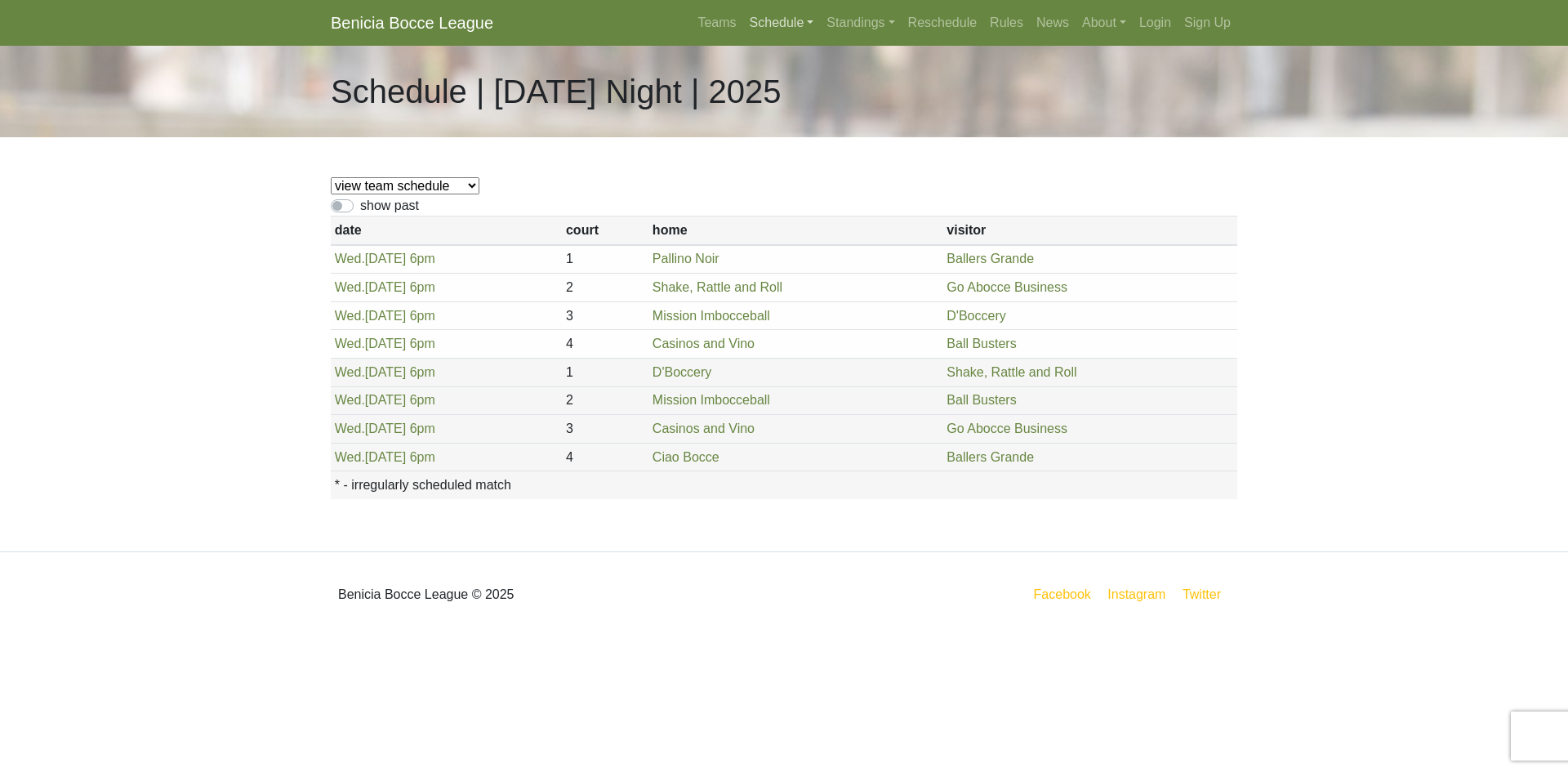
click at [779, 20] on link "Schedule" at bounding box center [782, 23] width 78 height 33
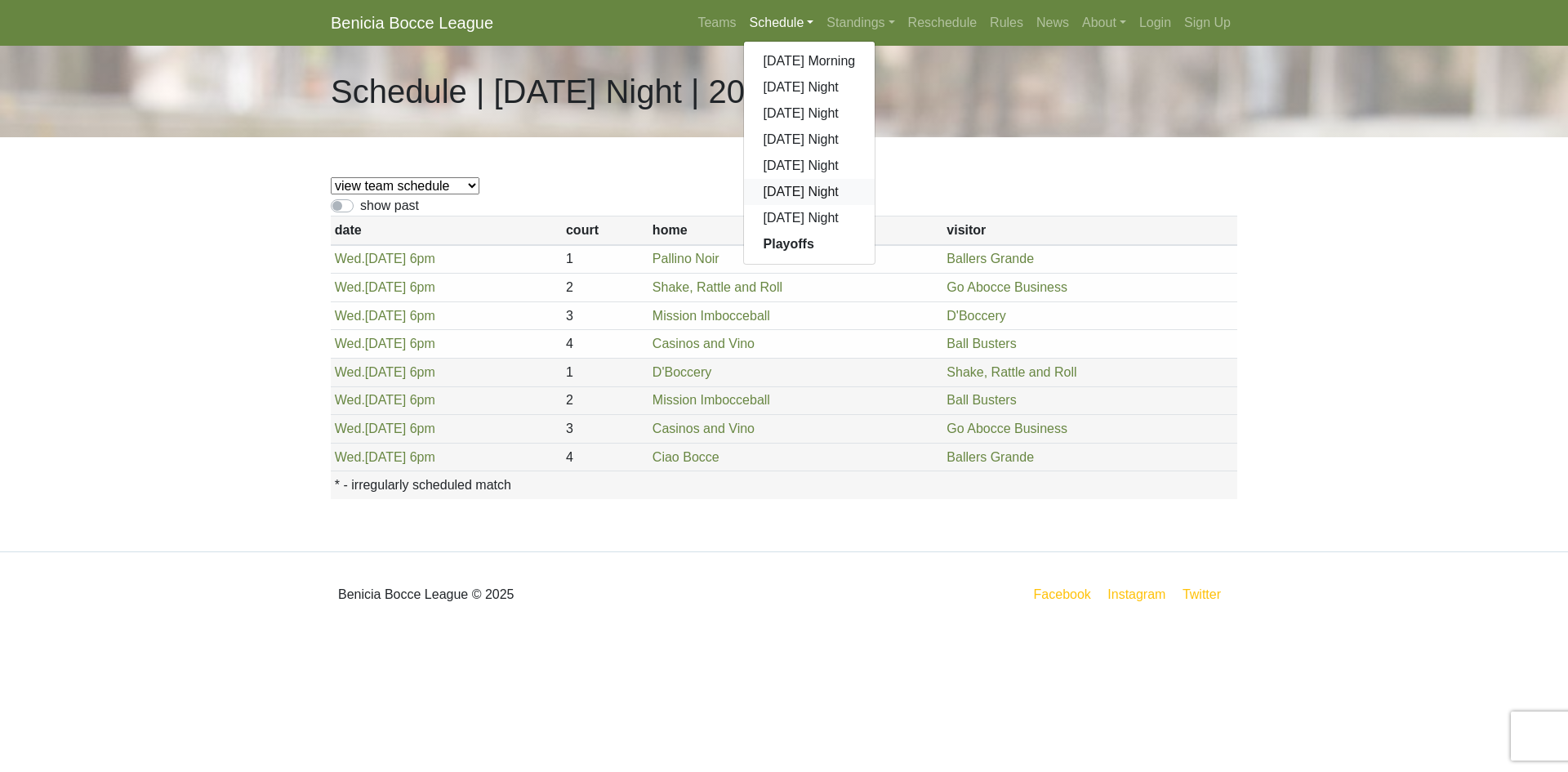
click at [792, 192] on link "[DATE] Night" at bounding box center [810, 192] width 131 height 26
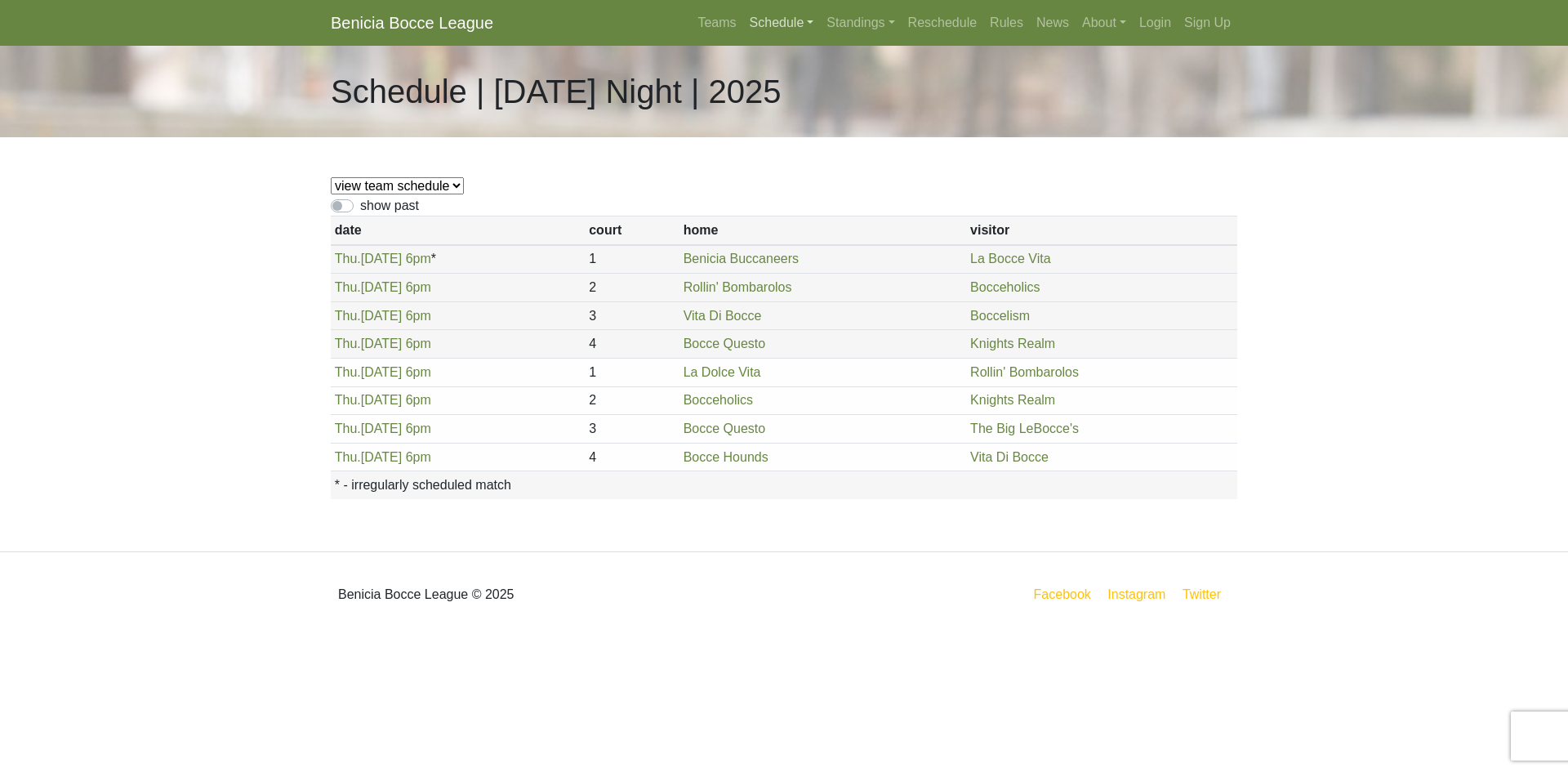
click at [778, 24] on link "Schedule" at bounding box center [782, 23] width 78 height 33
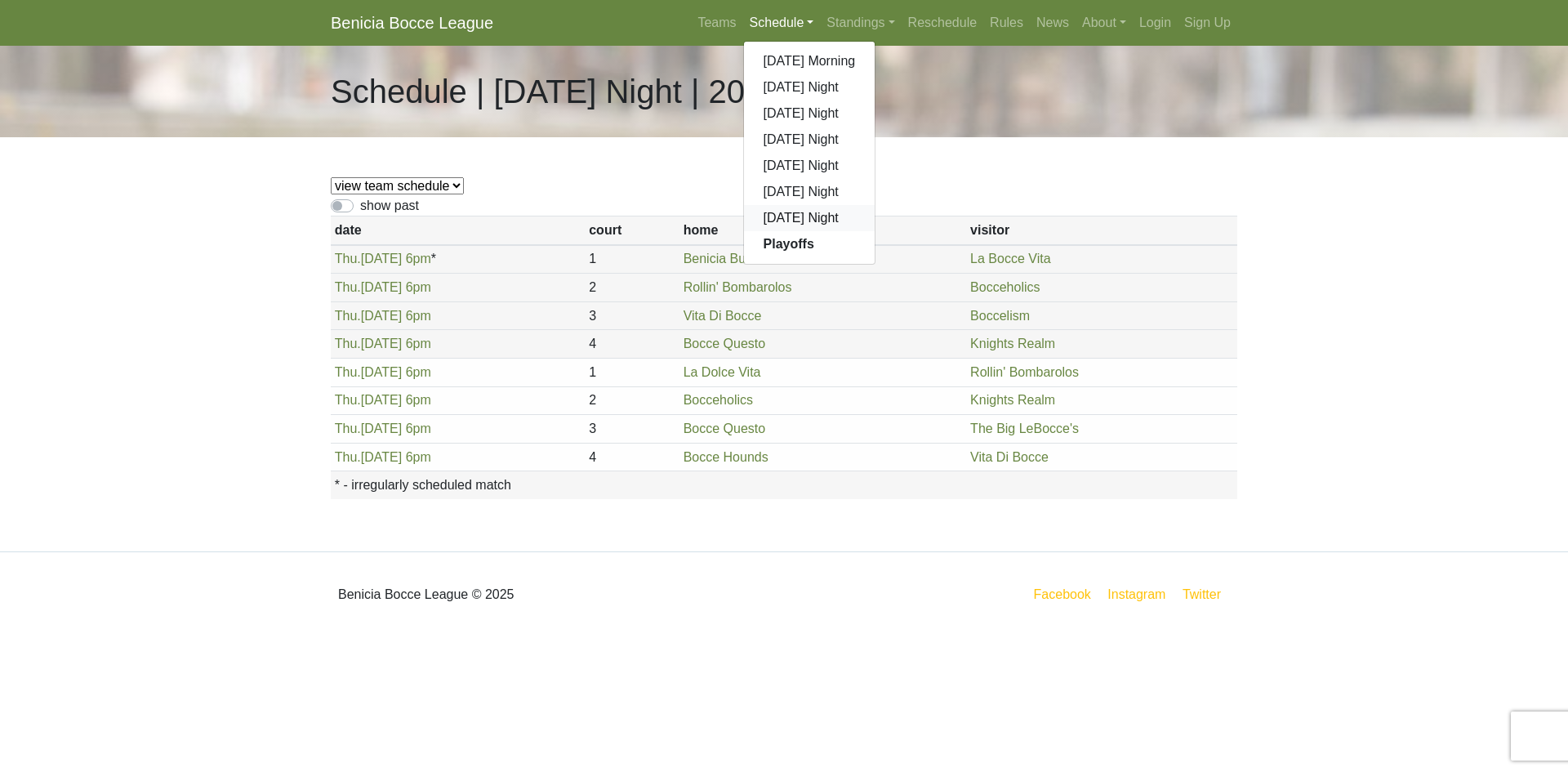
click at [786, 222] on link "[DATE] Night" at bounding box center [810, 218] width 131 height 26
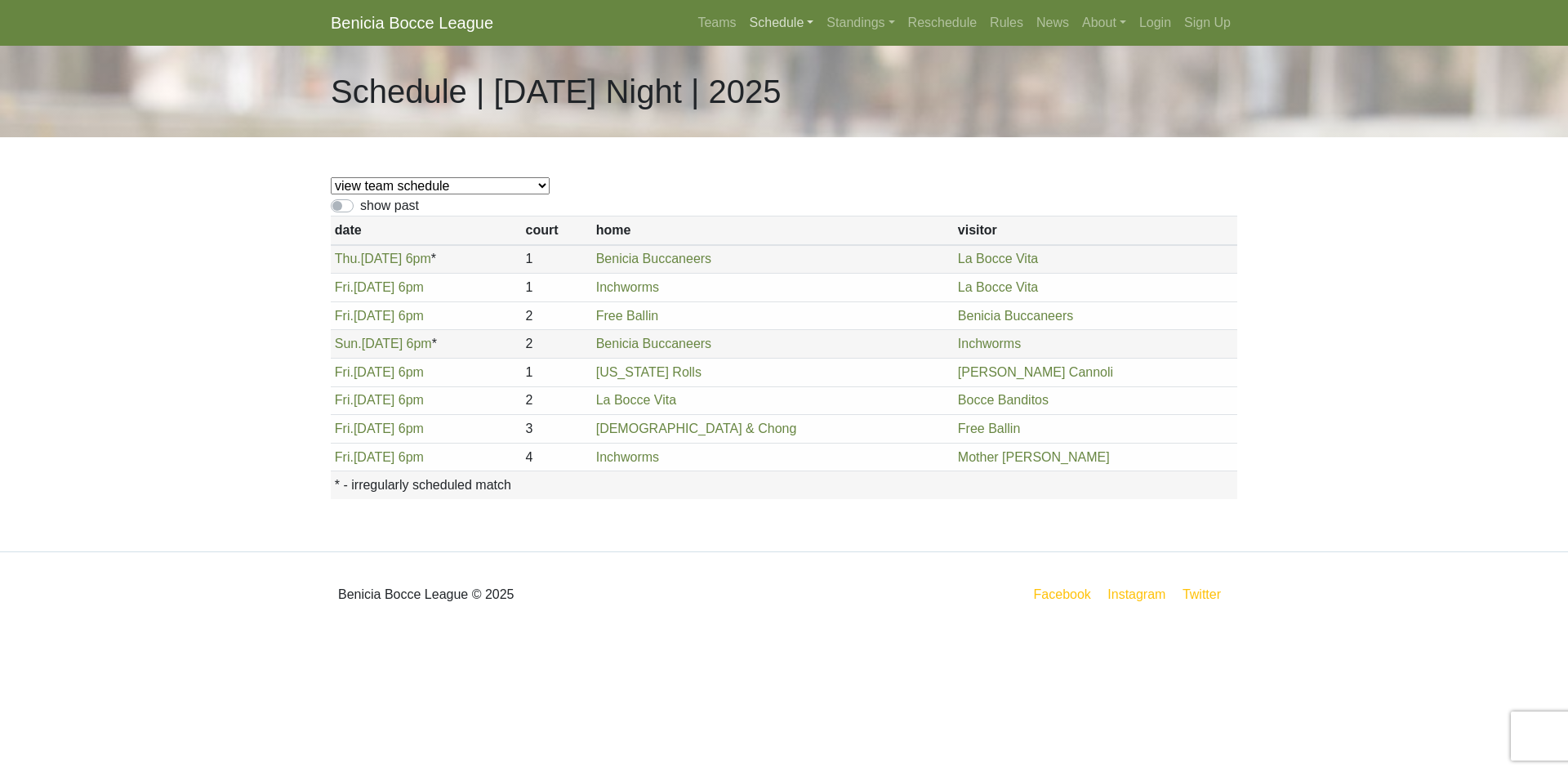
click at [768, 20] on link "Schedule" at bounding box center [782, 23] width 78 height 33
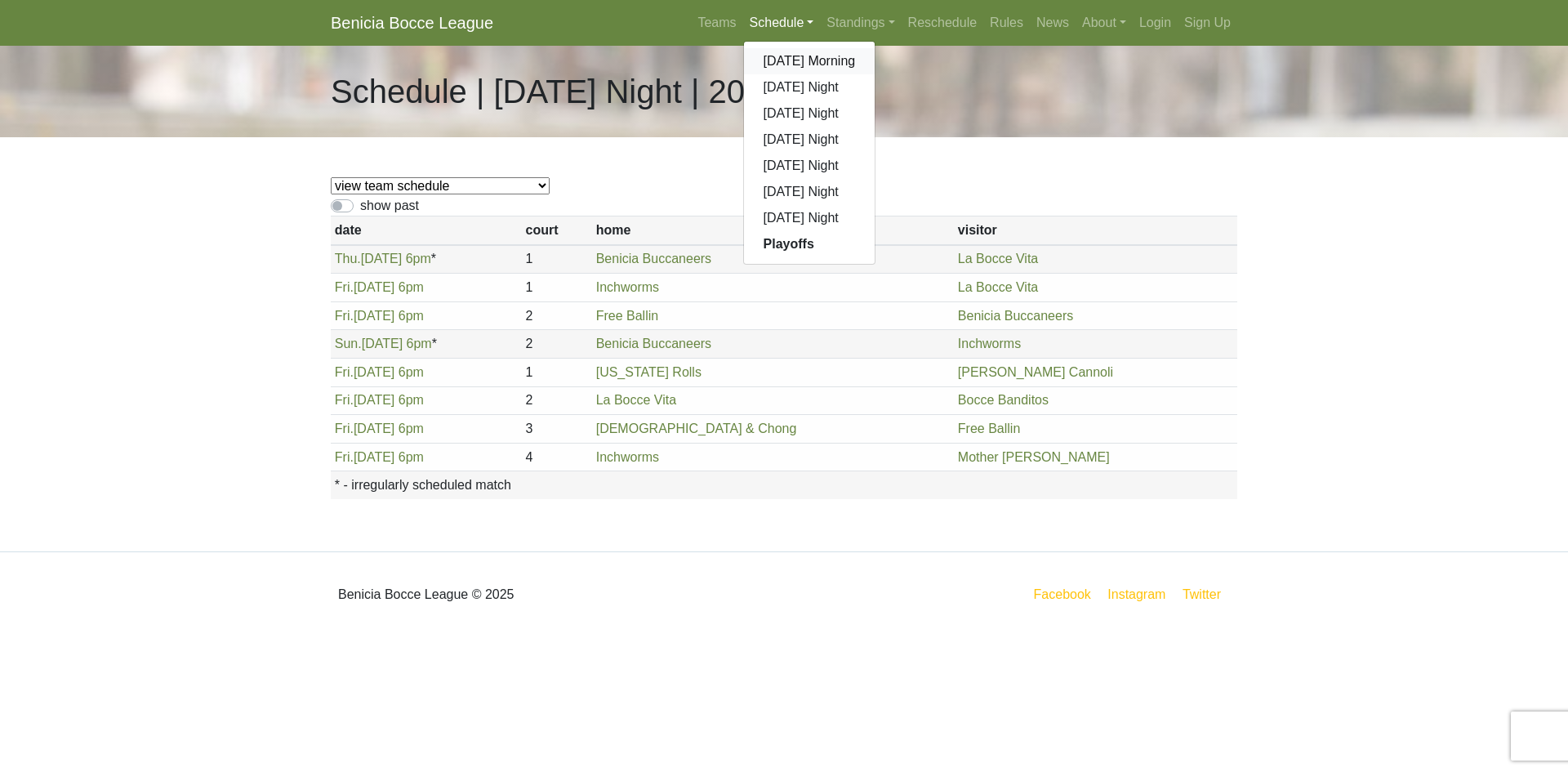
click at [777, 61] on link "[DATE] Morning" at bounding box center [810, 61] width 131 height 26
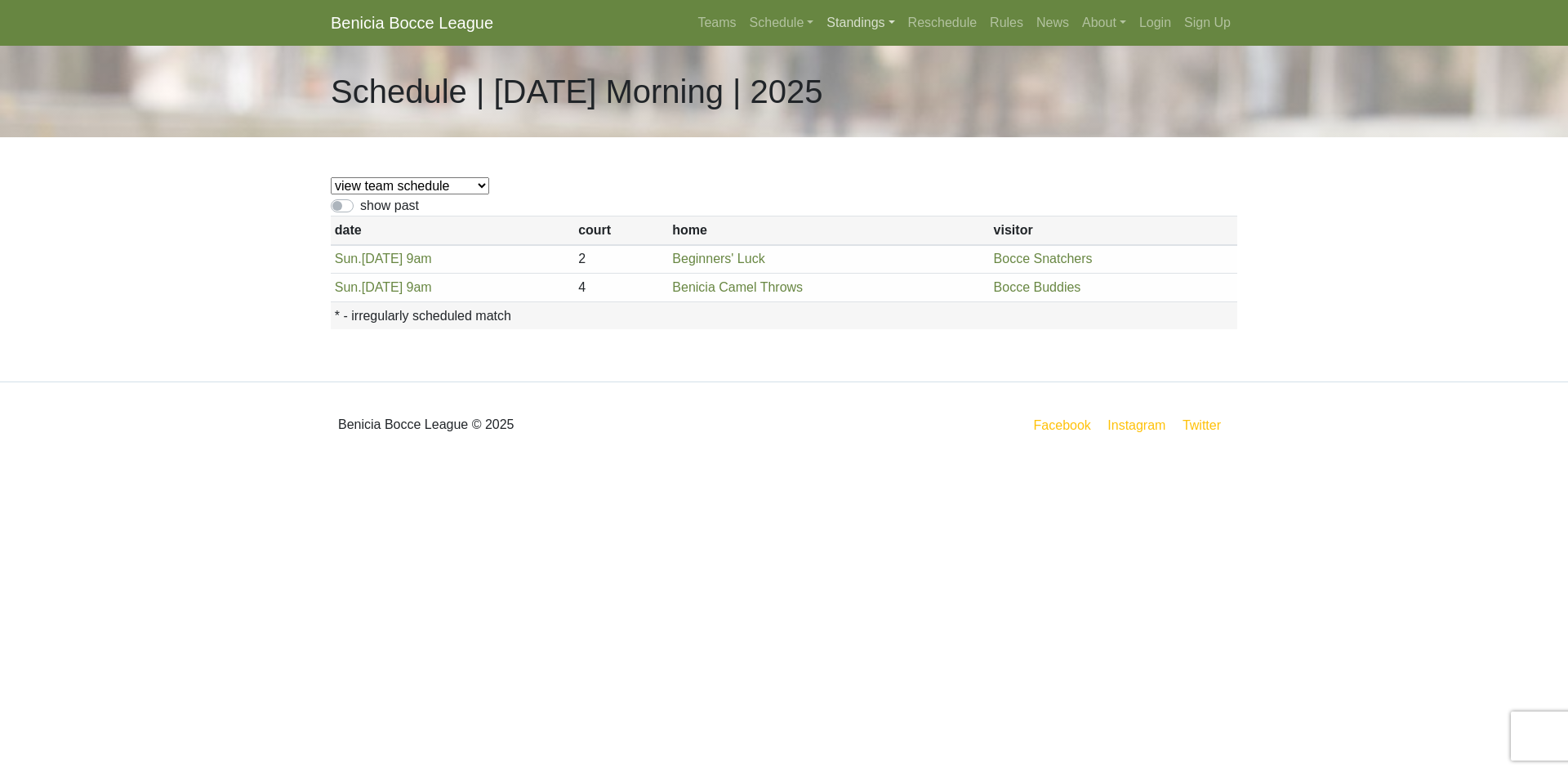
click at [858, 20] on link "Standings" at bounding box center [860, 23] width 81 height 33
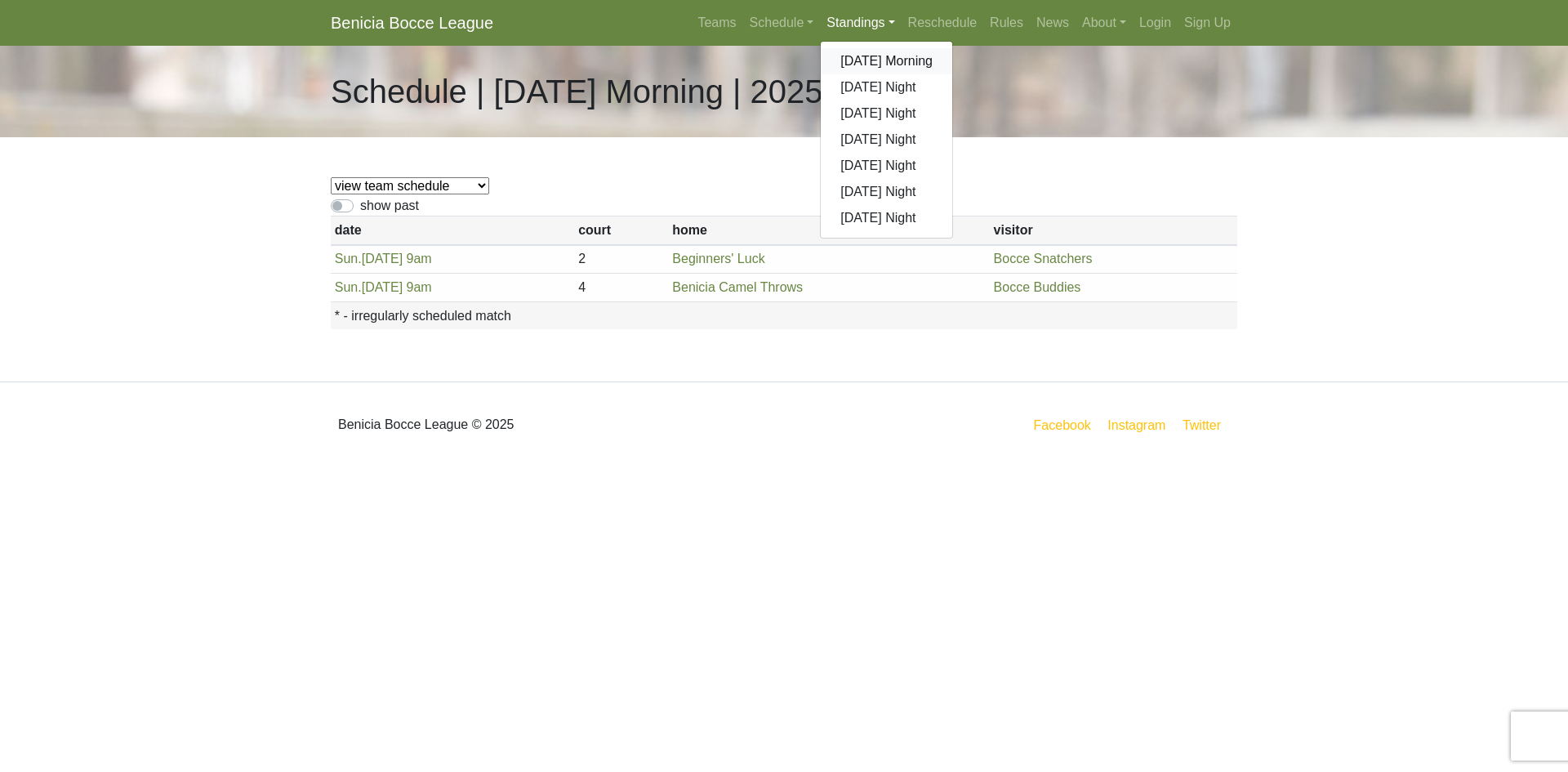
click at [875, 61] on link "[DATE] Morning" at bounding box center [887, 61] width 131 height 26
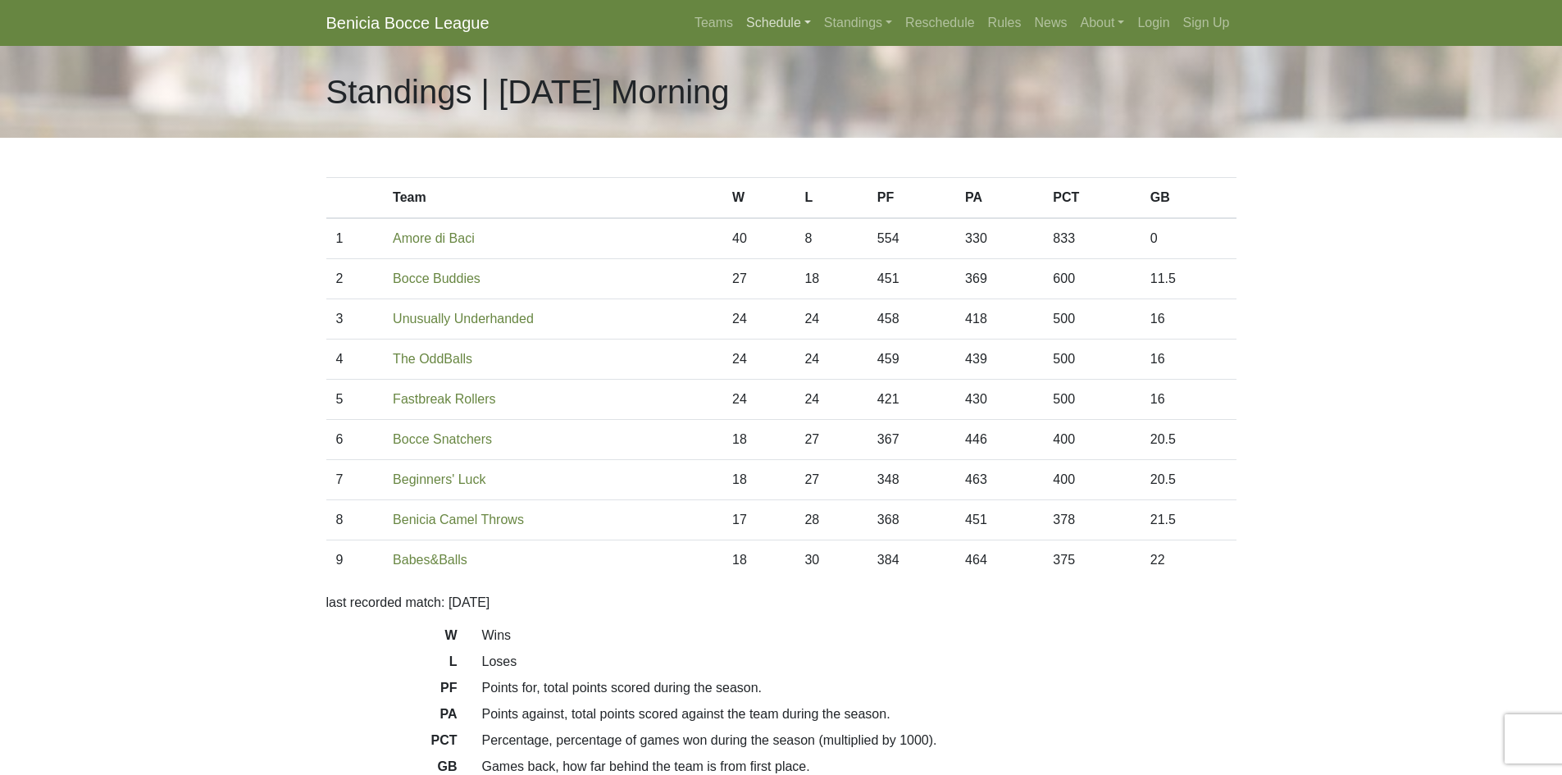
click at [766, 22] on link "Schedule" at bounding box center [778, 23] width 78 height 33
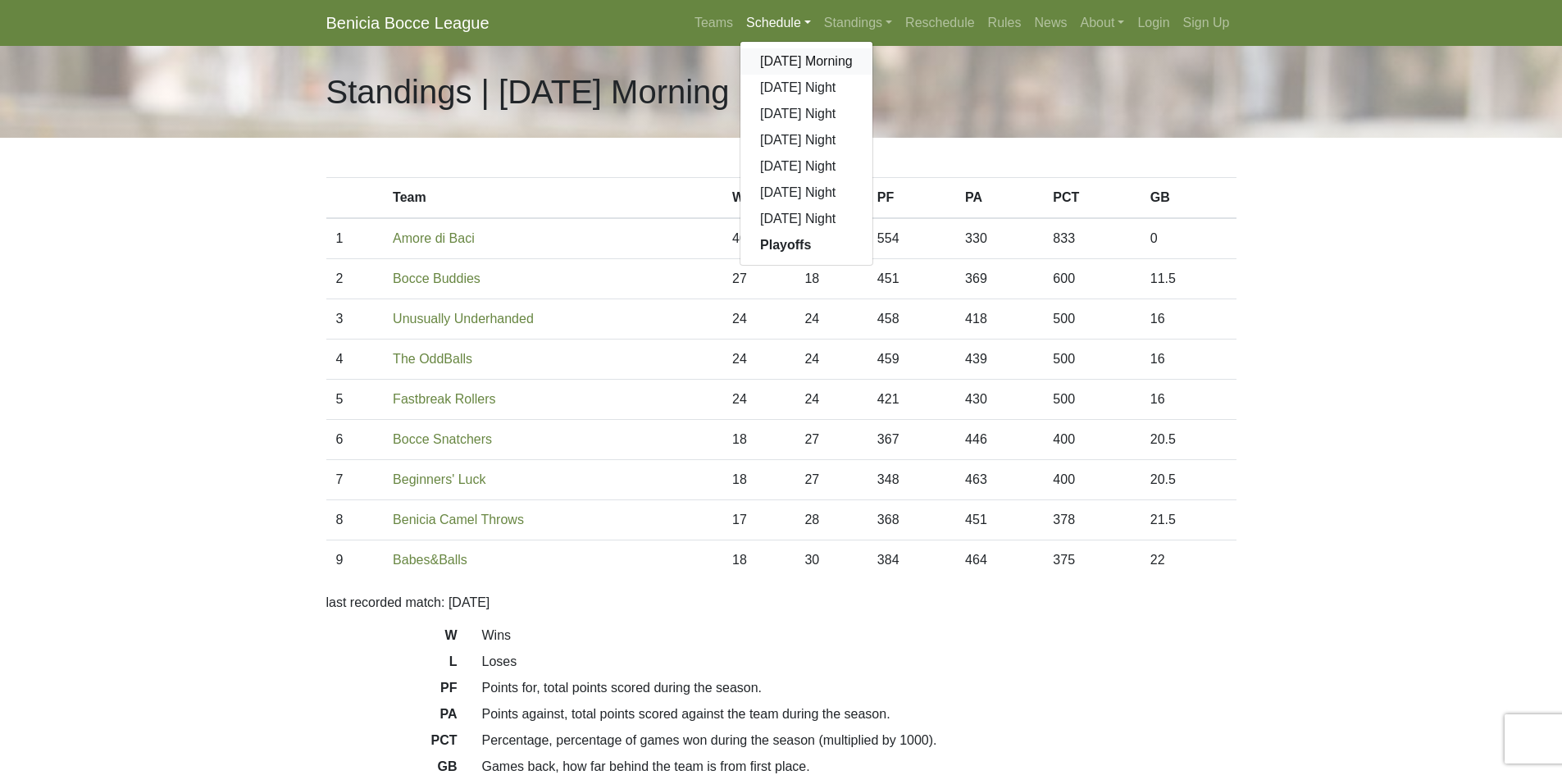
click at [773, 57] on link "[DATE] Morning" at bounding box center [806, 61] width 132 height 26
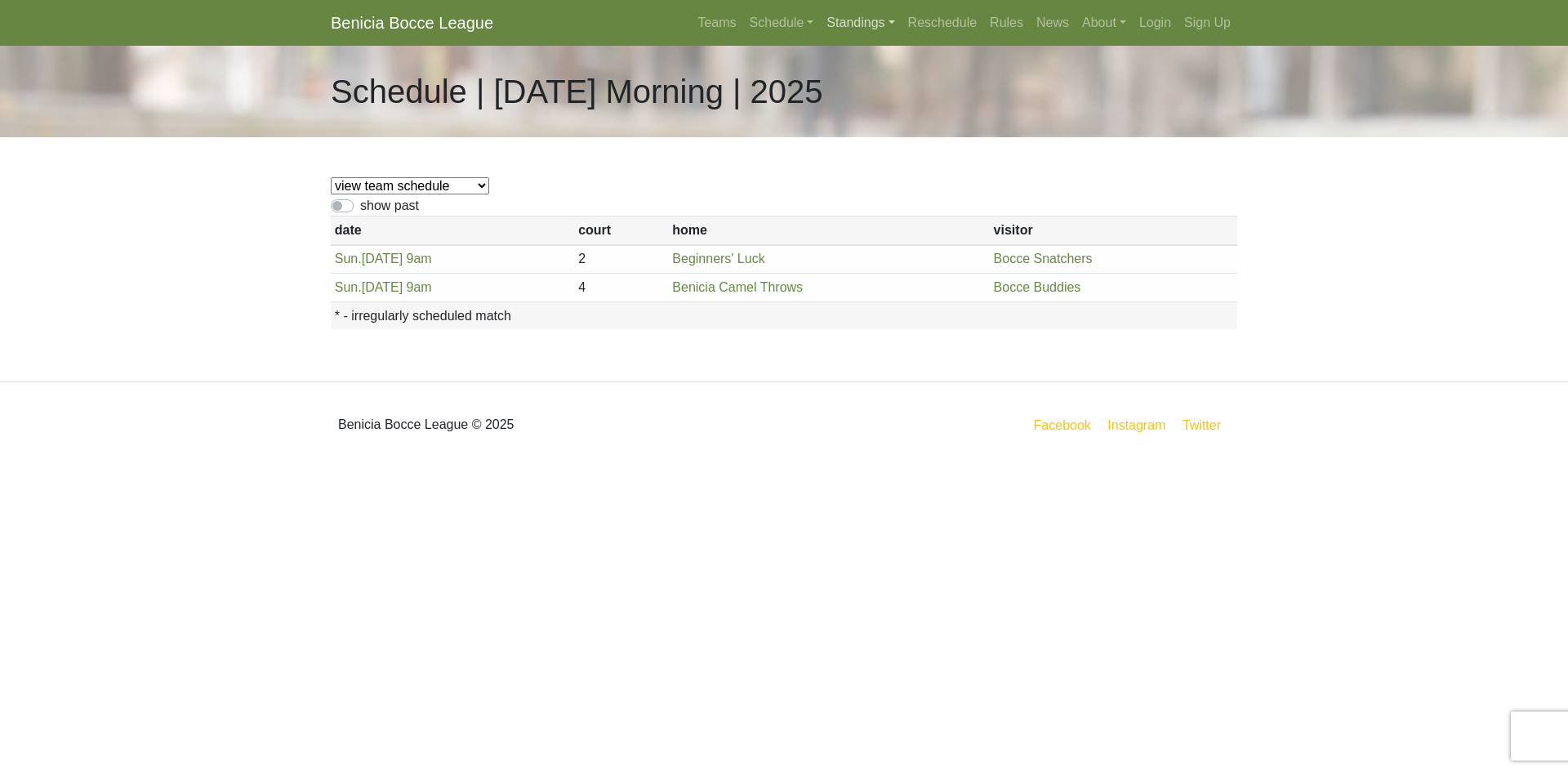
click at [864, 20] on link "Standings" at bounding box center [860, 23] width 81 height 33
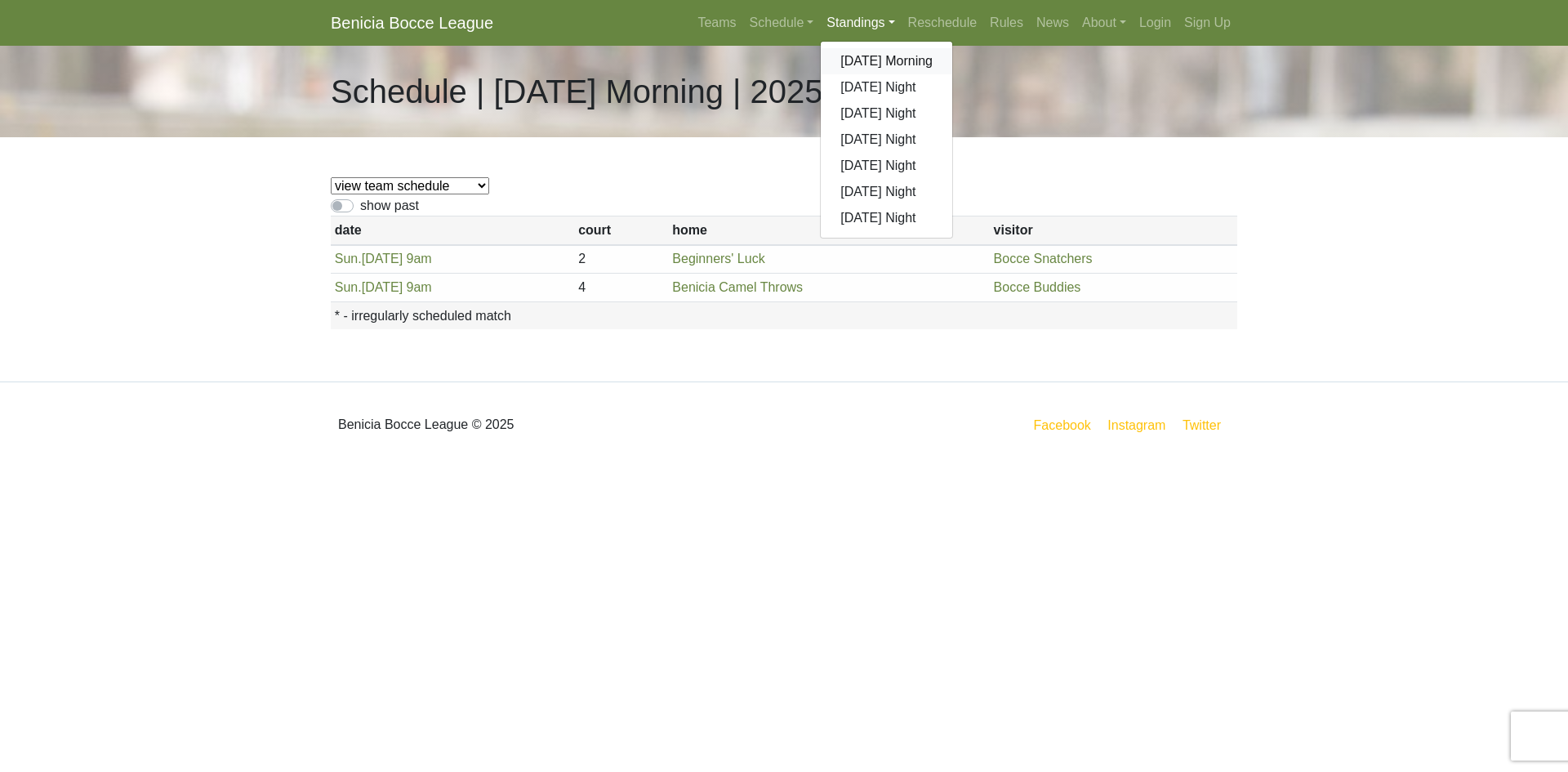
click at [864, 61] on link "[DATE] Morning" at bounding box center [887, 61] width 131 height 26
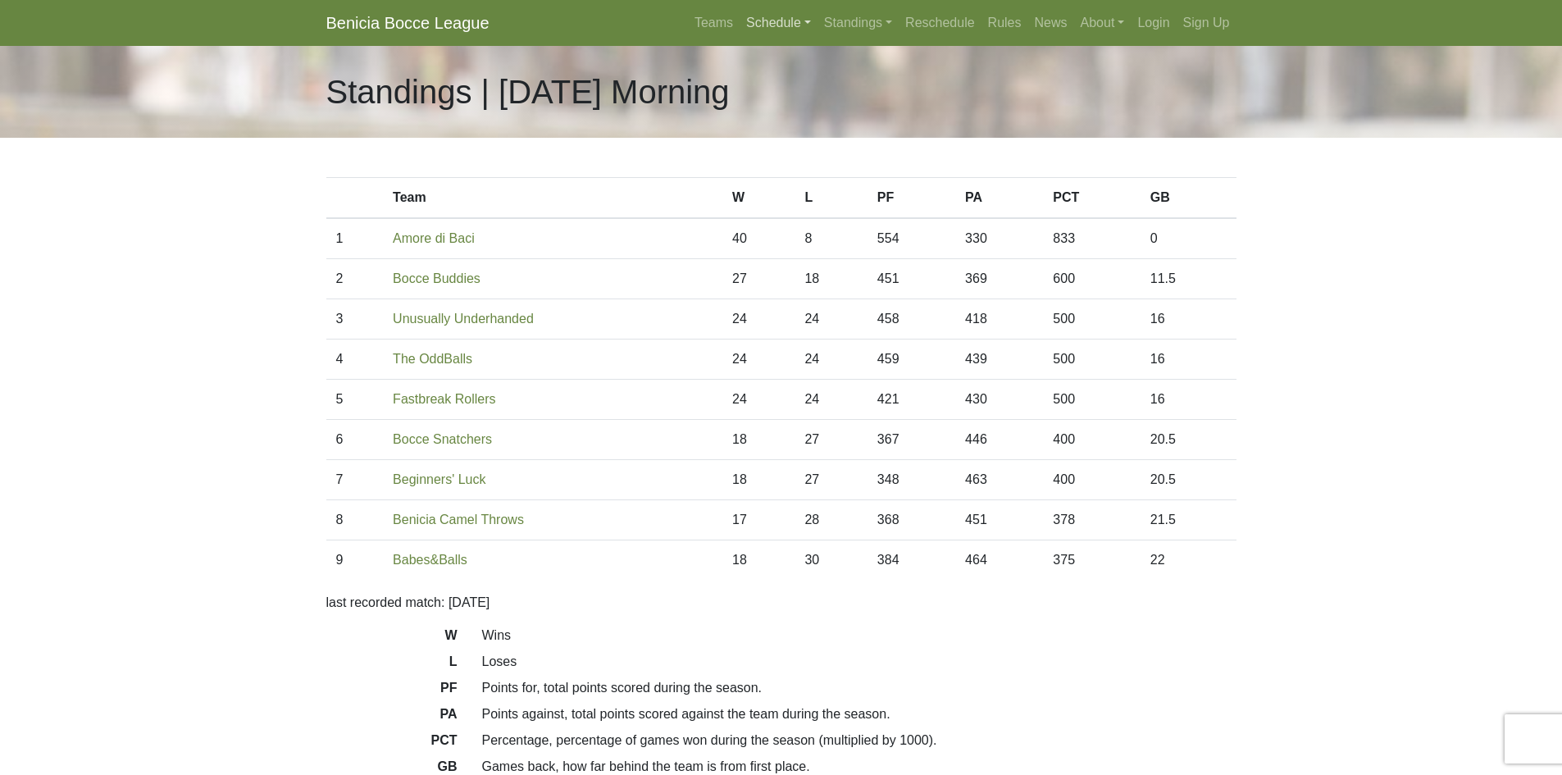
click at [771, 24] on link "Schedule" at bounding box center [778, 23] width 78 height 33
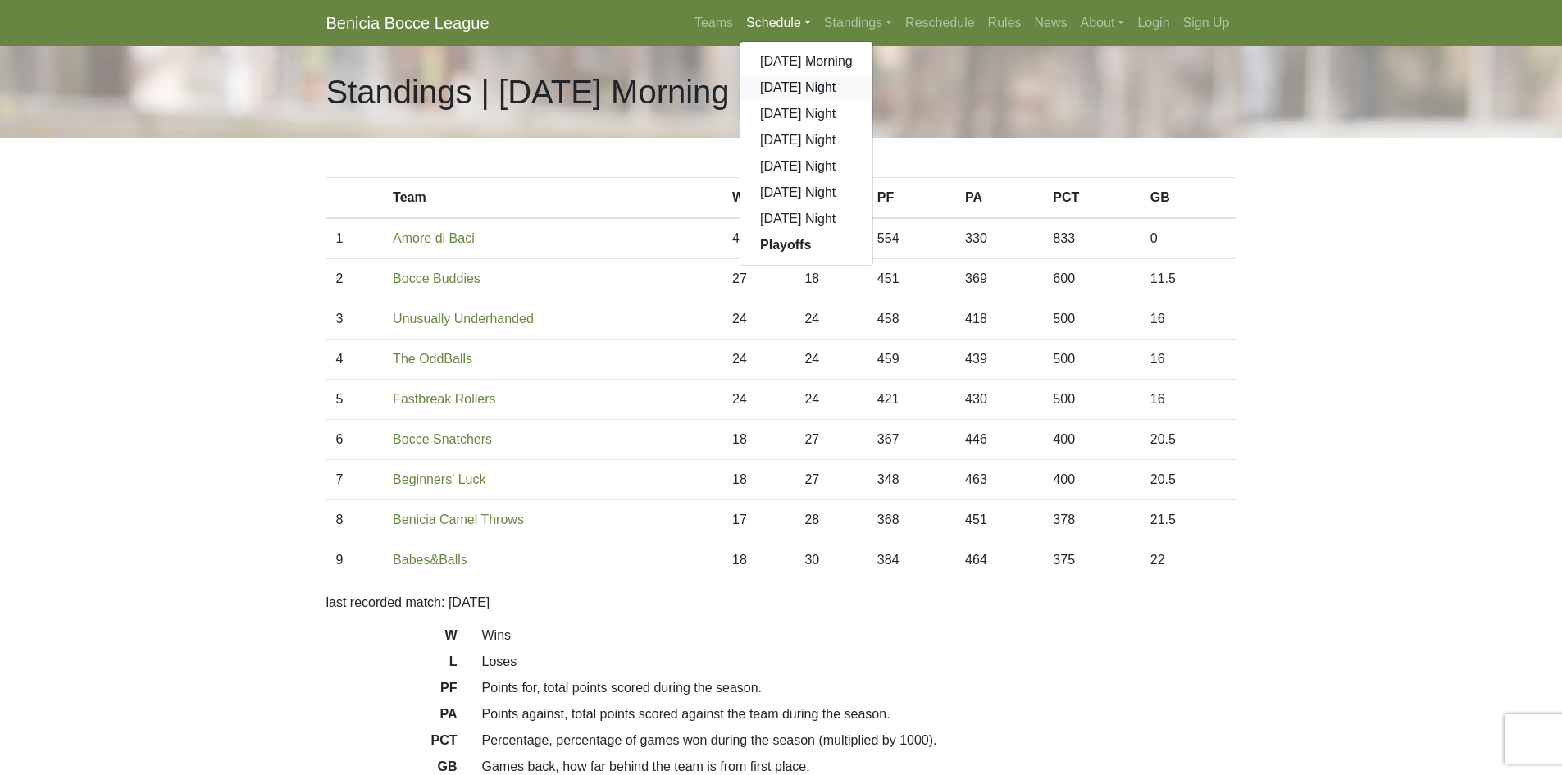
click at [773, 86] on link "[DATE] Night" at bounding box center [806, 88] width 132 height 26
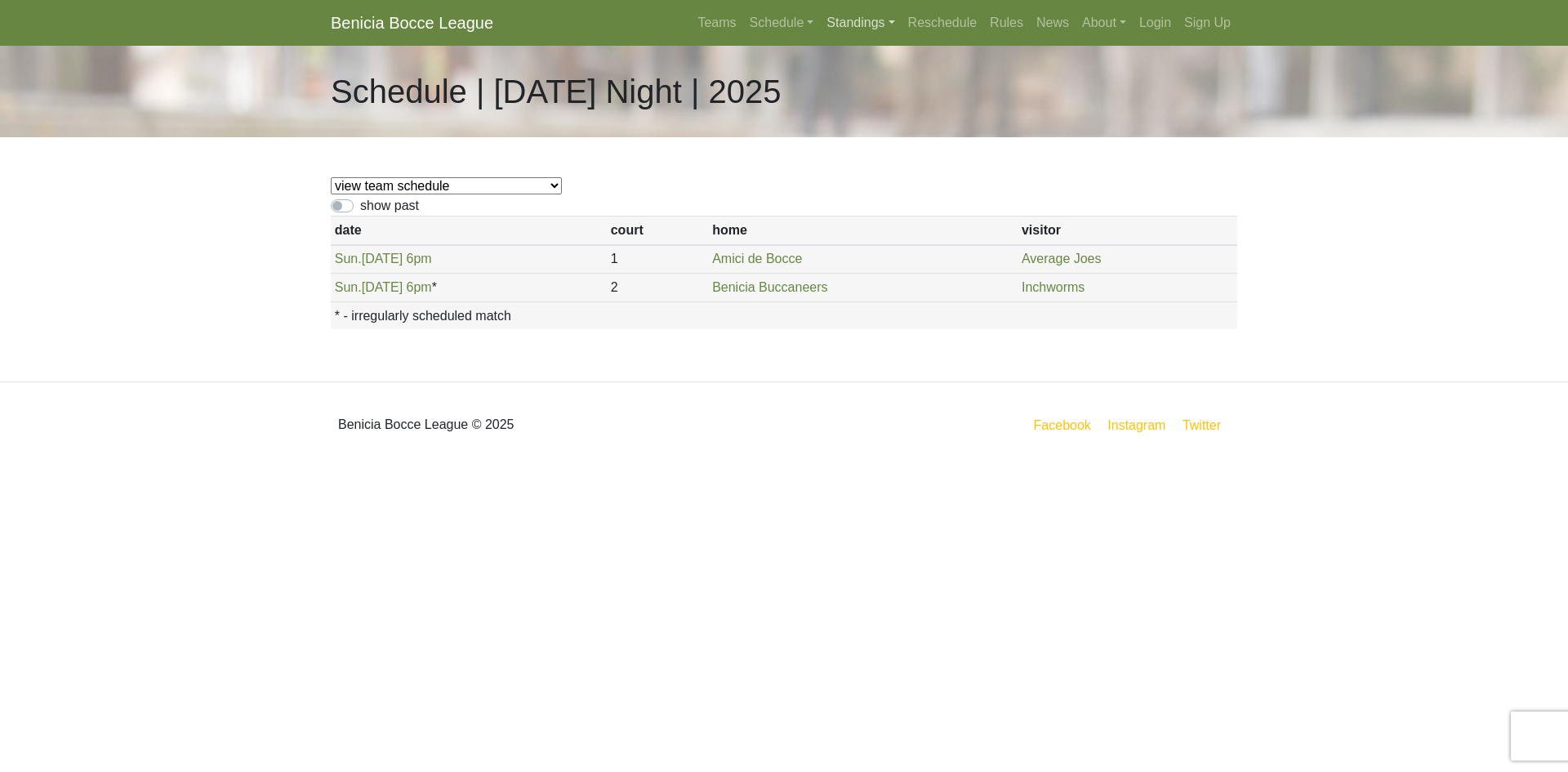
click at [864, 21] on link "Standings" at bounding box center [860, 23] width 81 height 33
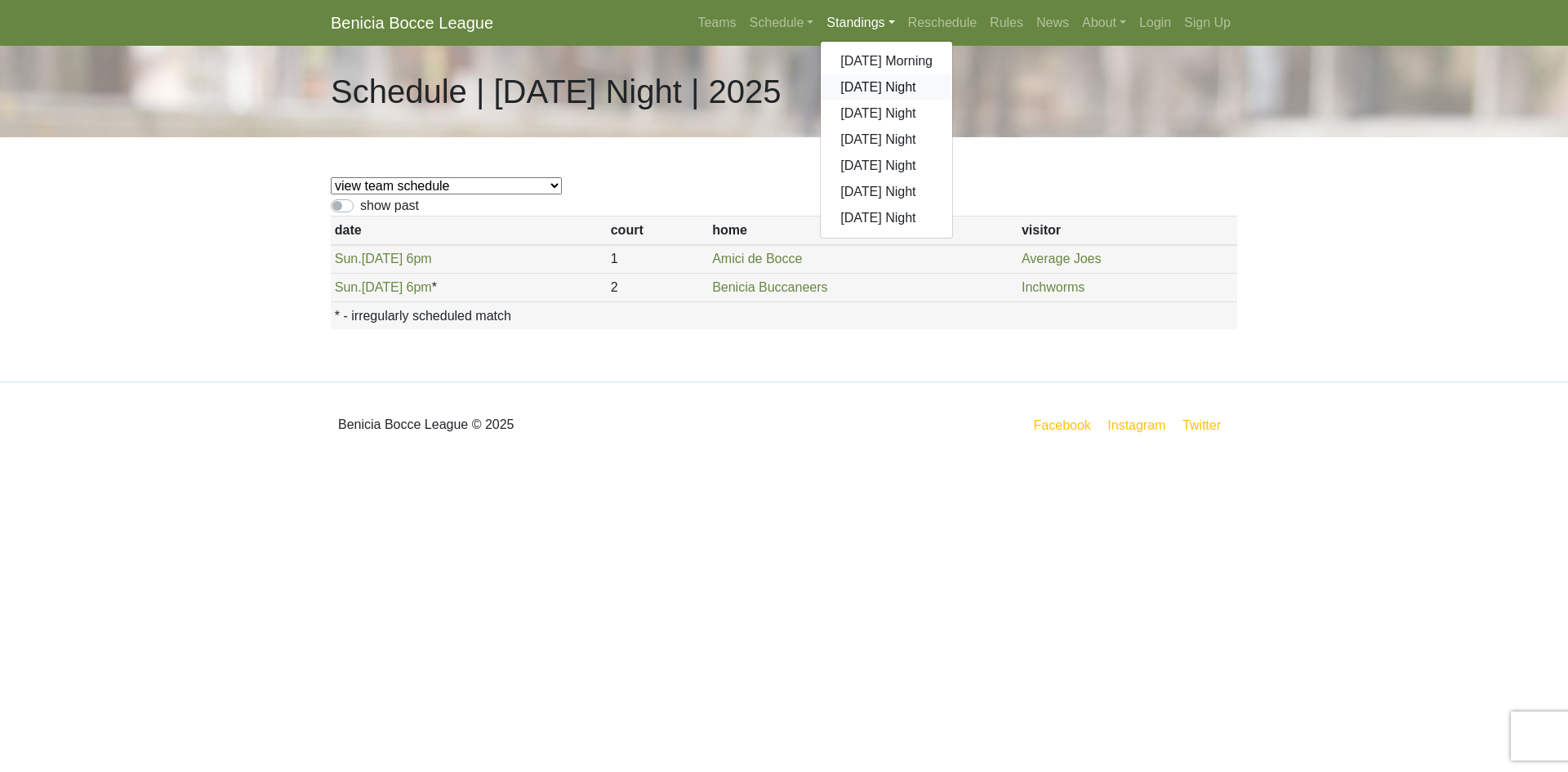
click at [864, 89] on link "[DATE] Night" at bounding box center [887, 88] width 131 height 26
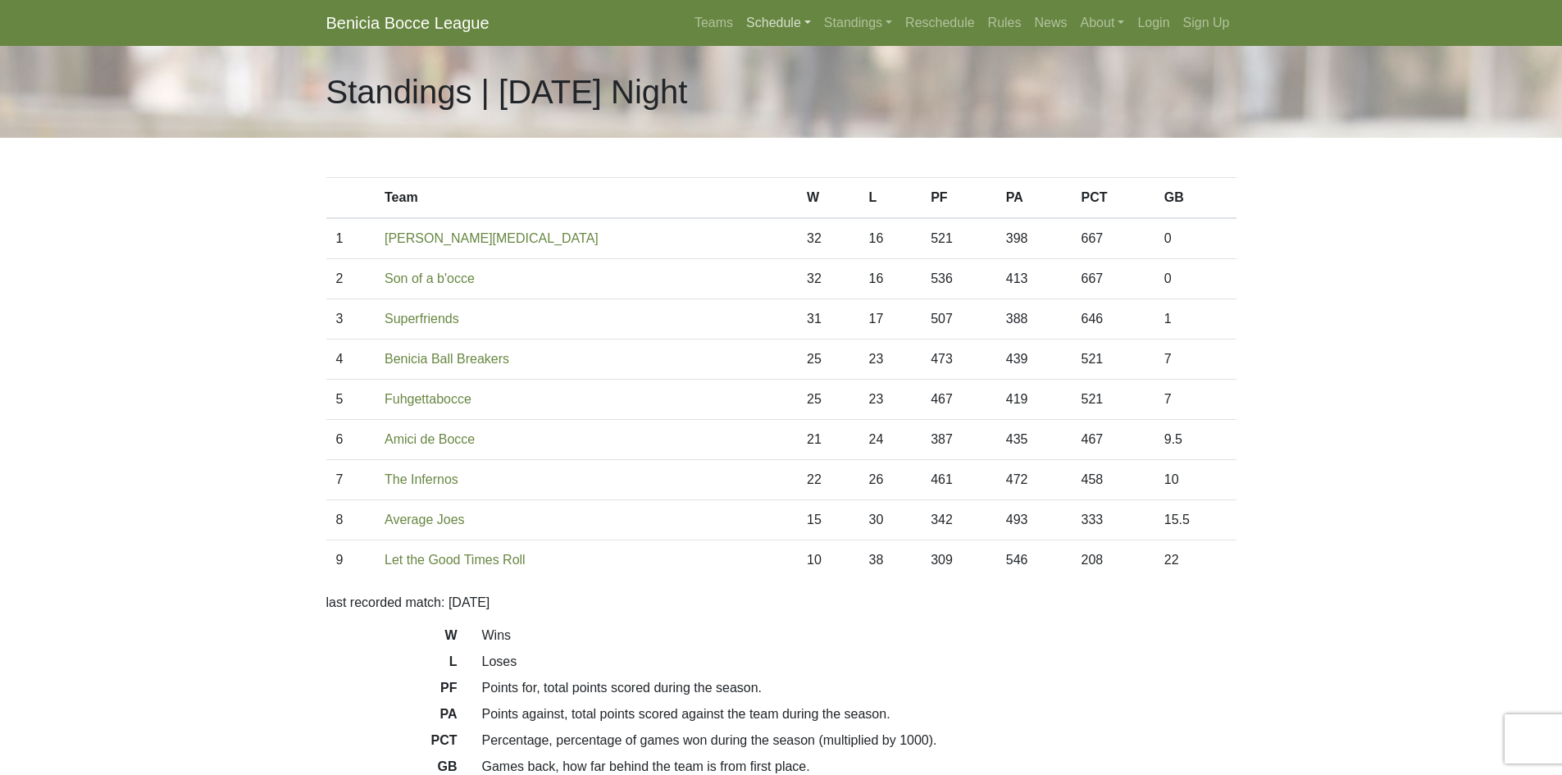
click at [764, 20] on link "Schedule" at bounding box center [778, 23] width 78 height 33
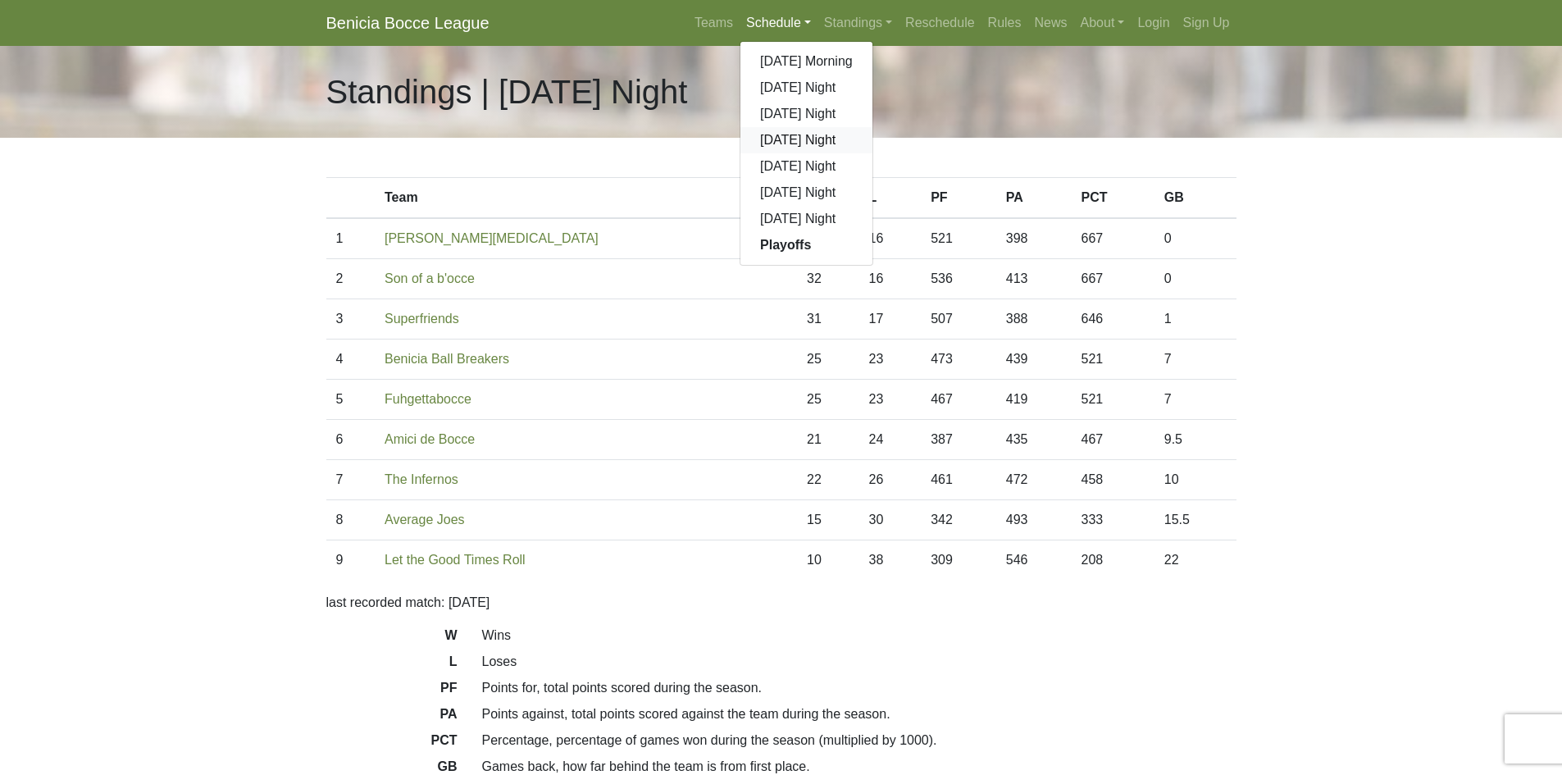
click at [786, 142] on link "[DATE] Night" at bounding box center [806, 140] width 132 height 26
